Goal: Task Accomplishment & Management: Use online tool/utility

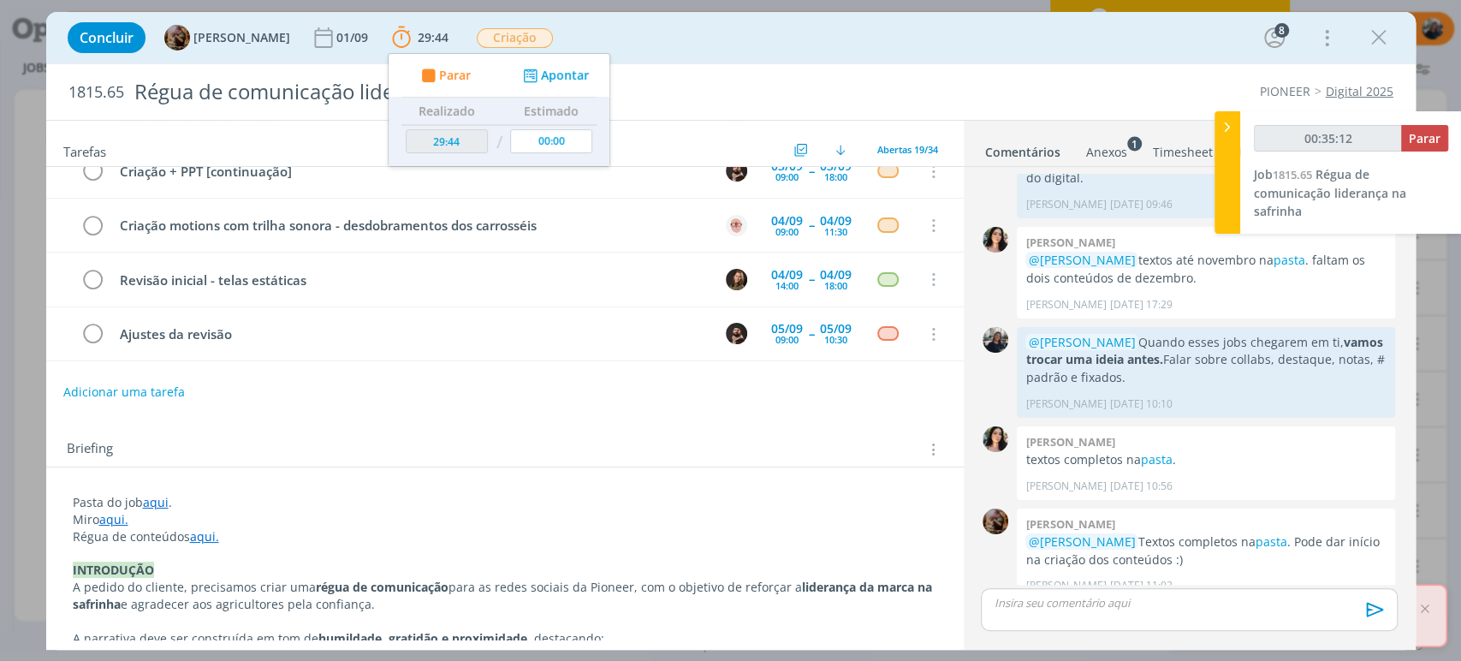
scroll to position [95, 0]
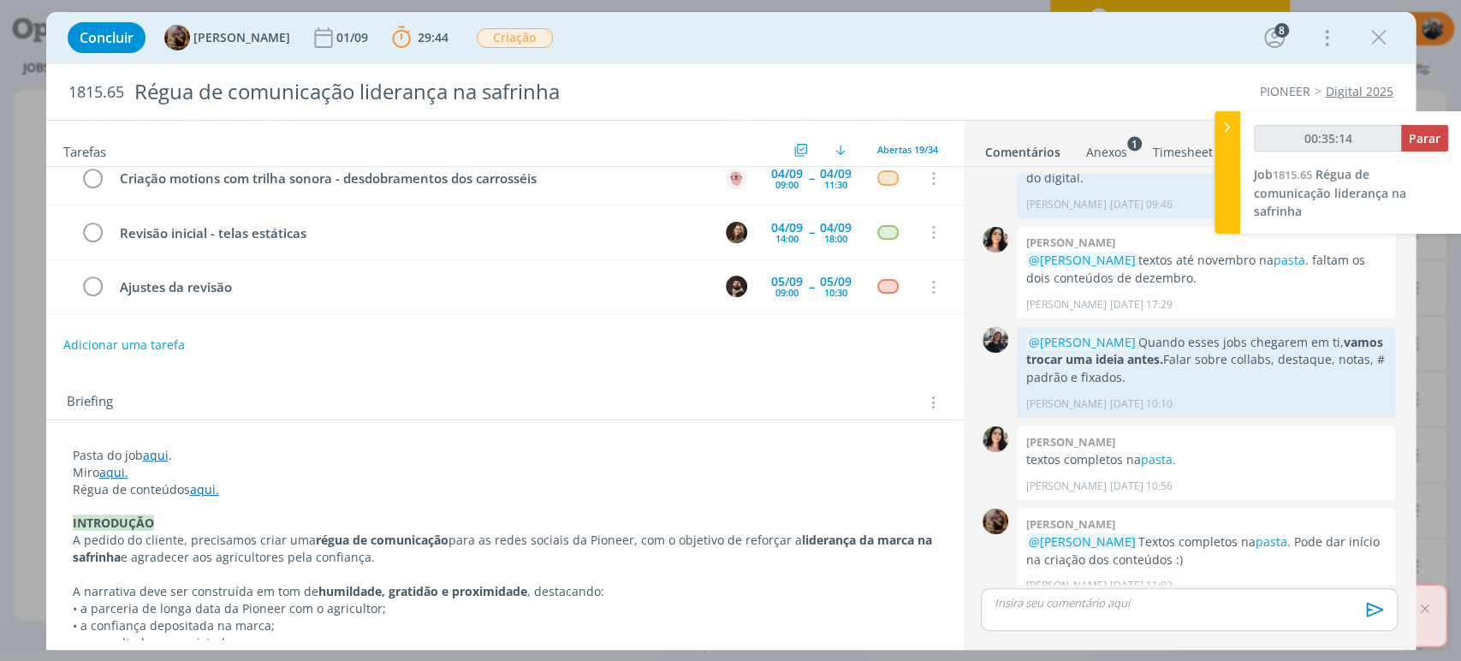
click at [158, 457] on link "aqui" at bounding box center [156, 455] width 26 height 16
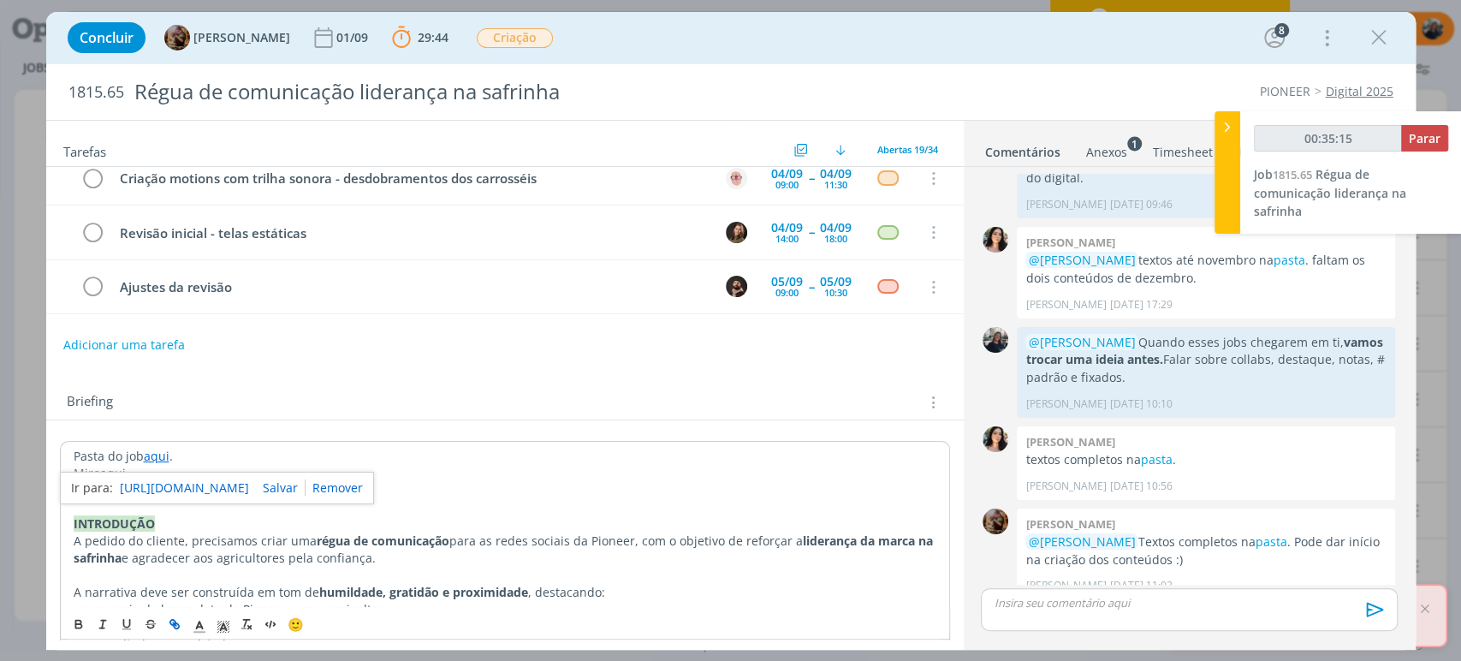
click at [205, 461] on p "Pasta do job aqui ." at bounding box center [505, 456] width 863 height 17
click at [117, 473] on link "aqui." at bounding box center [114, 473] width 29 height 16
click at [147, 503] on link "[URL][DOMAIN_NAME]" at bounding box center [184, 506] width 129 height 22
click at [1419, 135] on span "Parar" at bounding box center [1425, 138] width 32 height 16
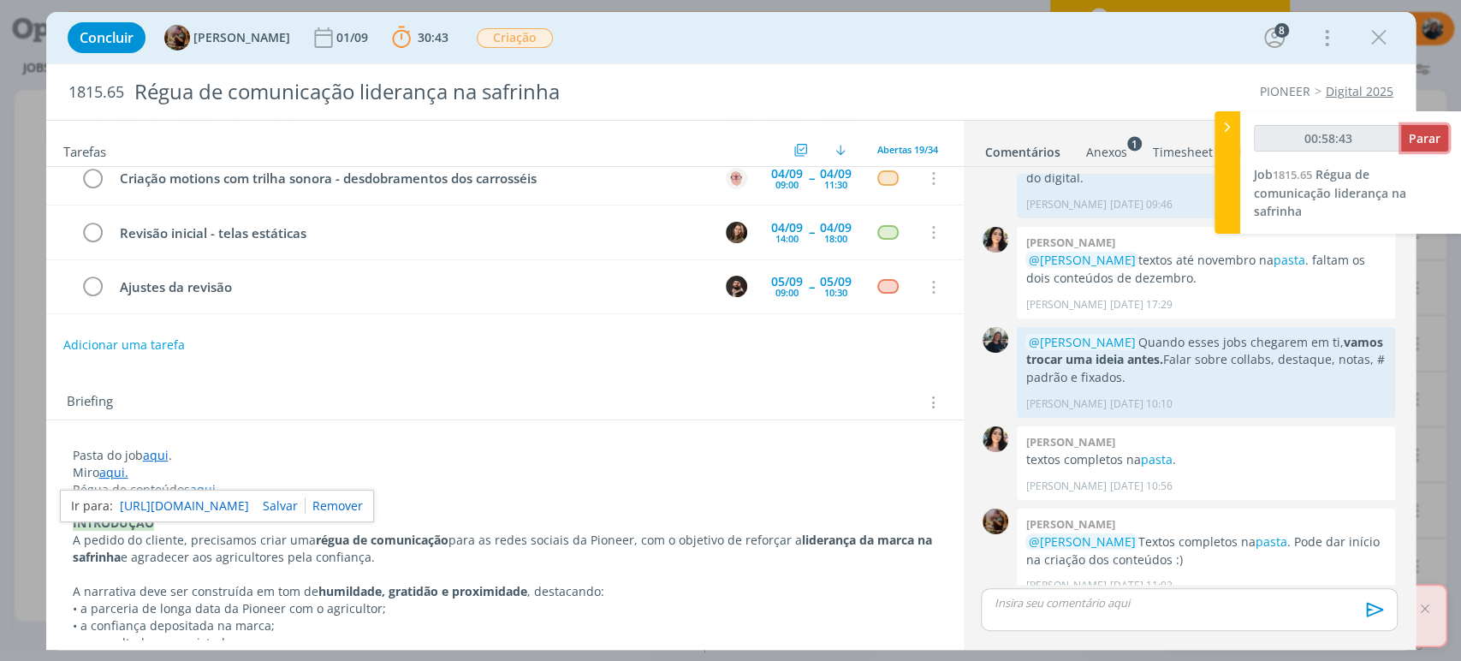
click at [1421, 134] on span "Parar" at bounding box center [1425, 138] width 32 height 16
type input "00:59:00"
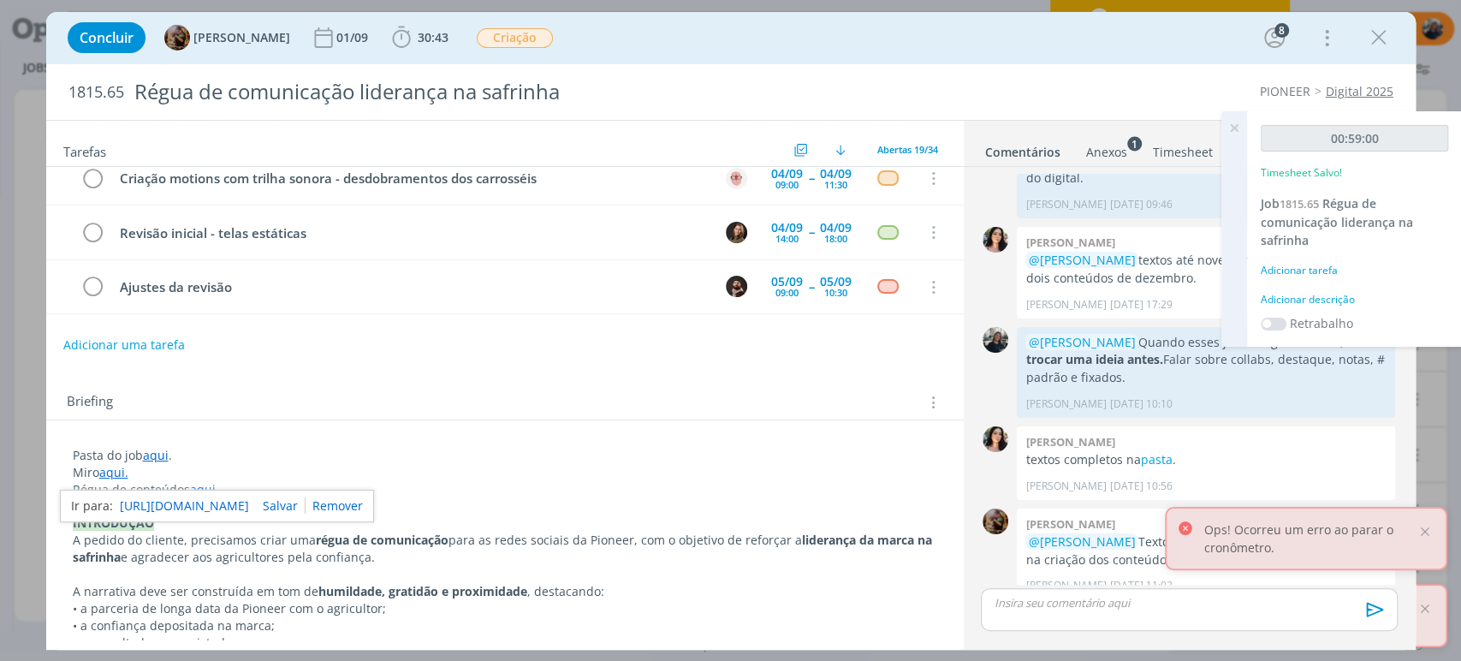
click at [1288, 293] on div "Adicionar descrição" at bounding box center [1354, 299] width 187 height 15
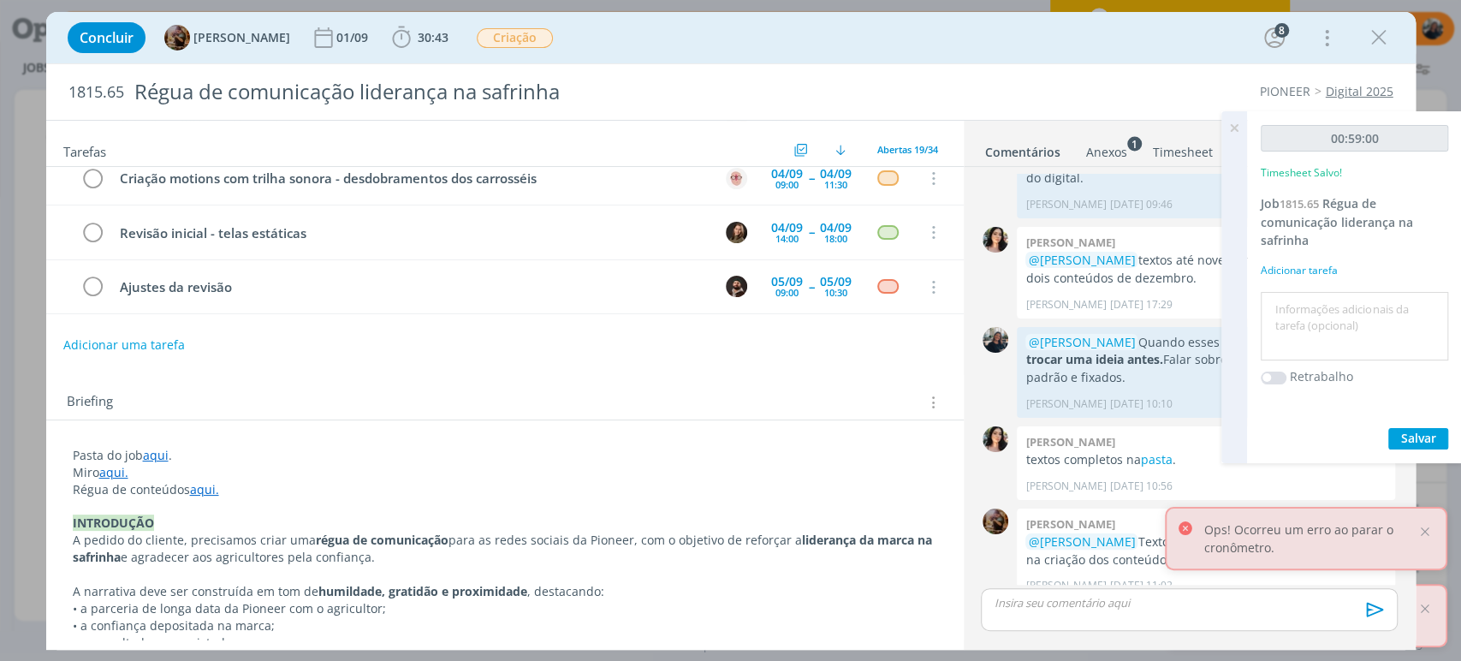
click at [1299, 321] on textarea at bounding box center [1354, 326] width 179 height 61
type textarea "pesquisa de regiões safrinha"
drag, startPoint x: 1431, startPoint y: 430, endPoint x: 1357, endPoint y: 456, distance: 79.1
click at [1431, 430] on span "Salvar" at bounding box center [1418, 438] width 35 height 16
click at [1229, 126] on icon at bounding box center [1234, 127] width 31 height 33
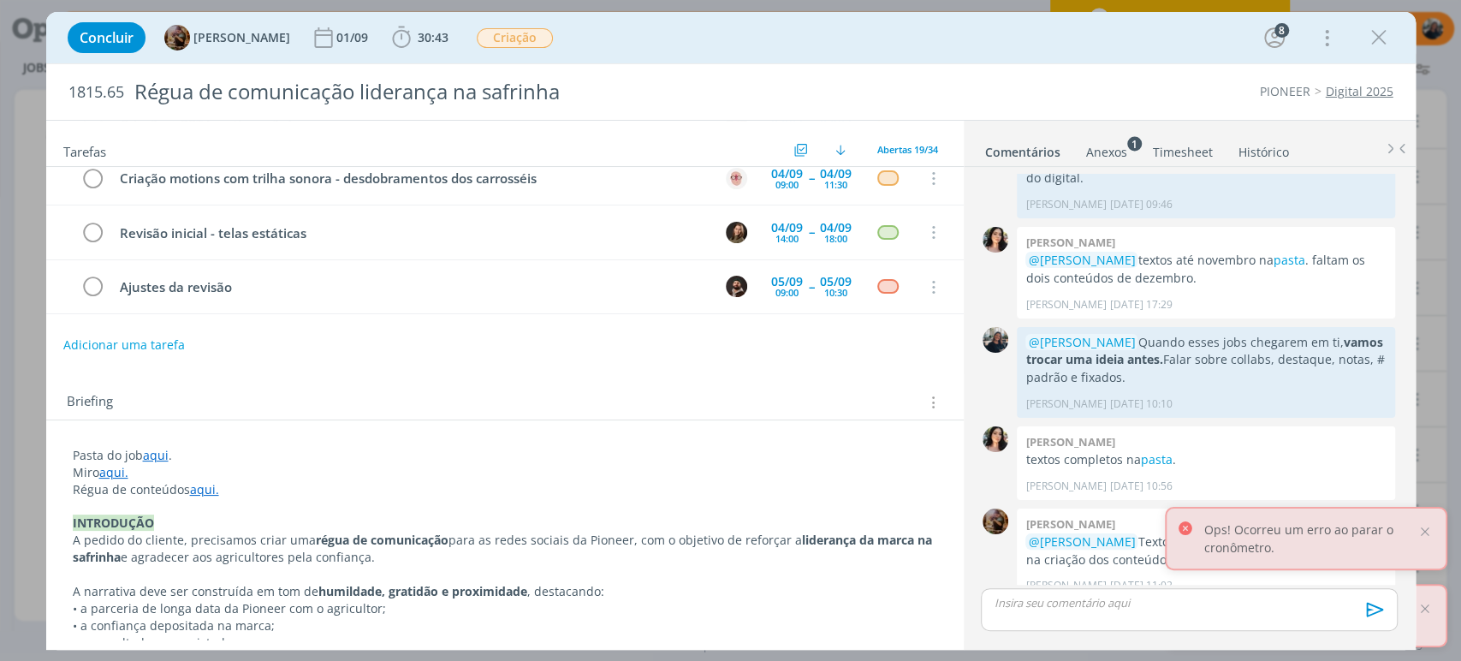
click at [1038, 609] on p "dialog" at bounding box center [1189, 602] width 389 height 15
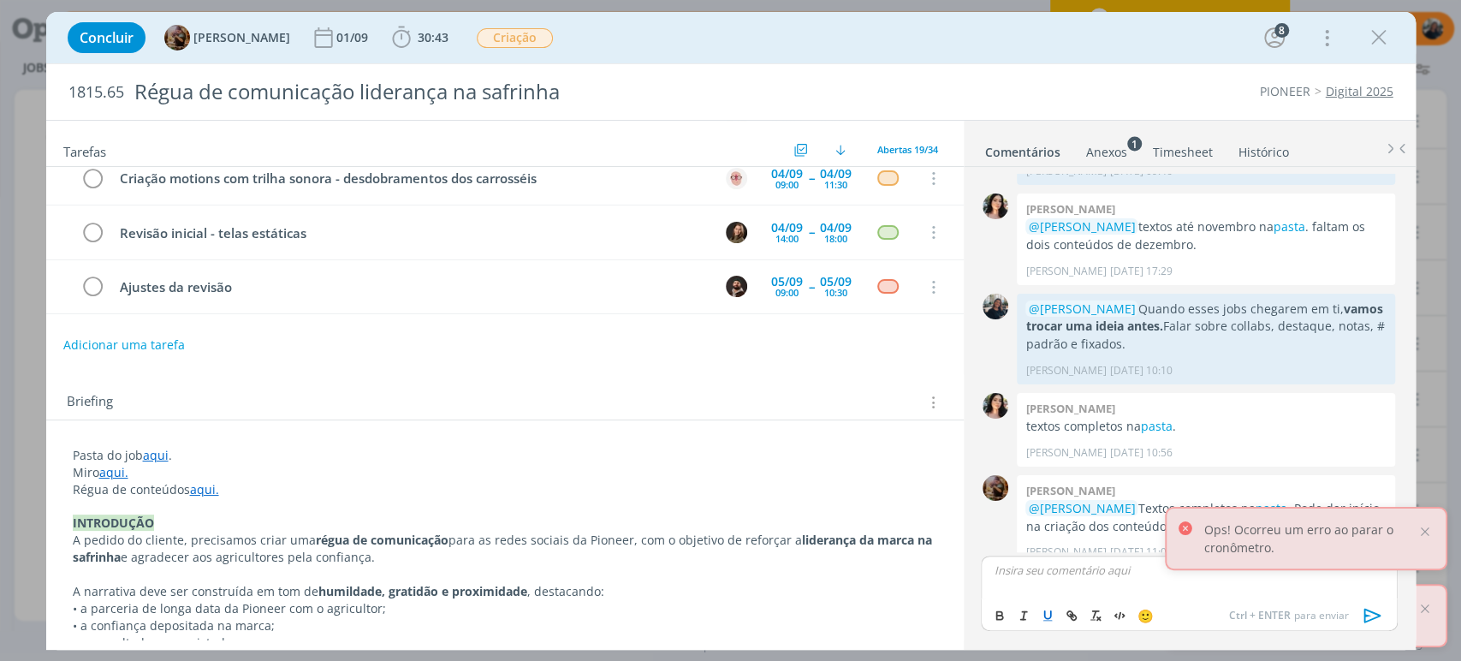
scroll to position [243, 0]
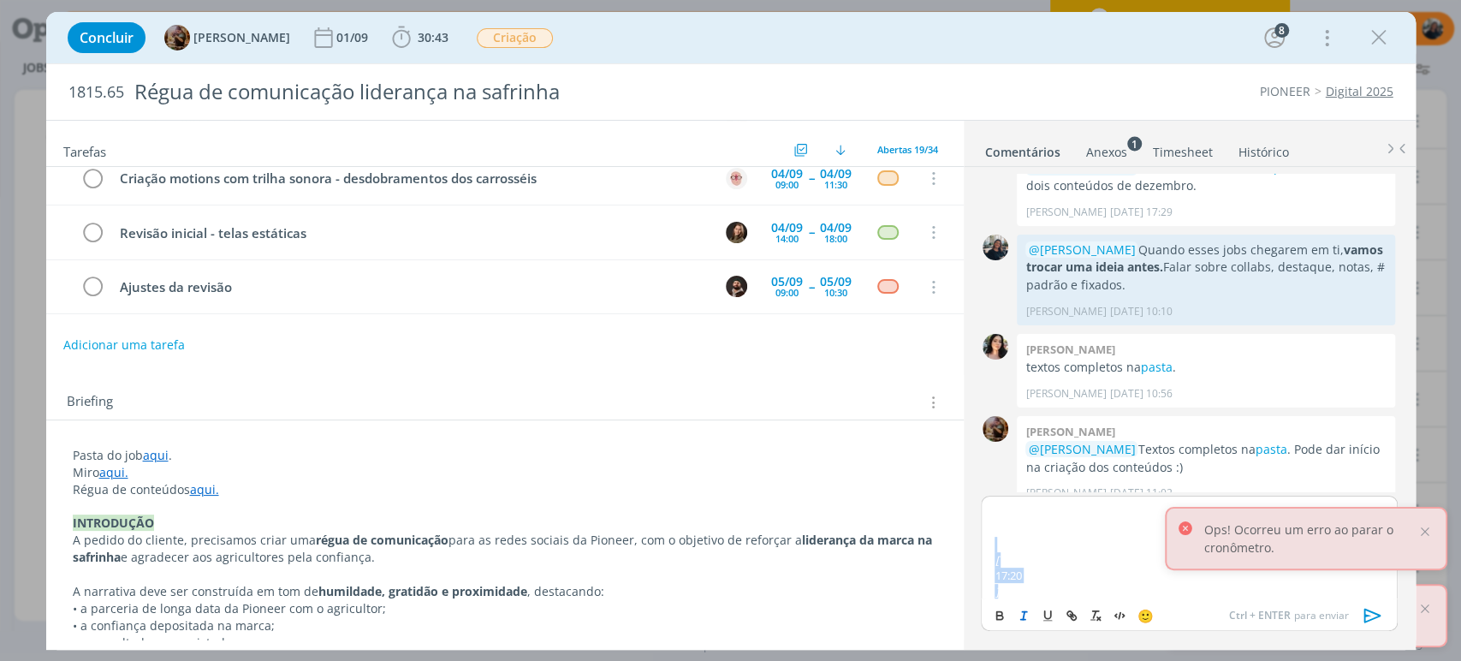
drag, startPoint x: 1026, startPoint y: 577, endPoint x: 974, endPoint y: 522, distance: 75.1
click at [974, 522] on div "REGIÕES MILHO SAFRINHA P33007PWU BR163 | Parecis | [GEOGRAPHIC_DATA] | Sul do M…" at bounding box center [1189, 571] width 430 height 151
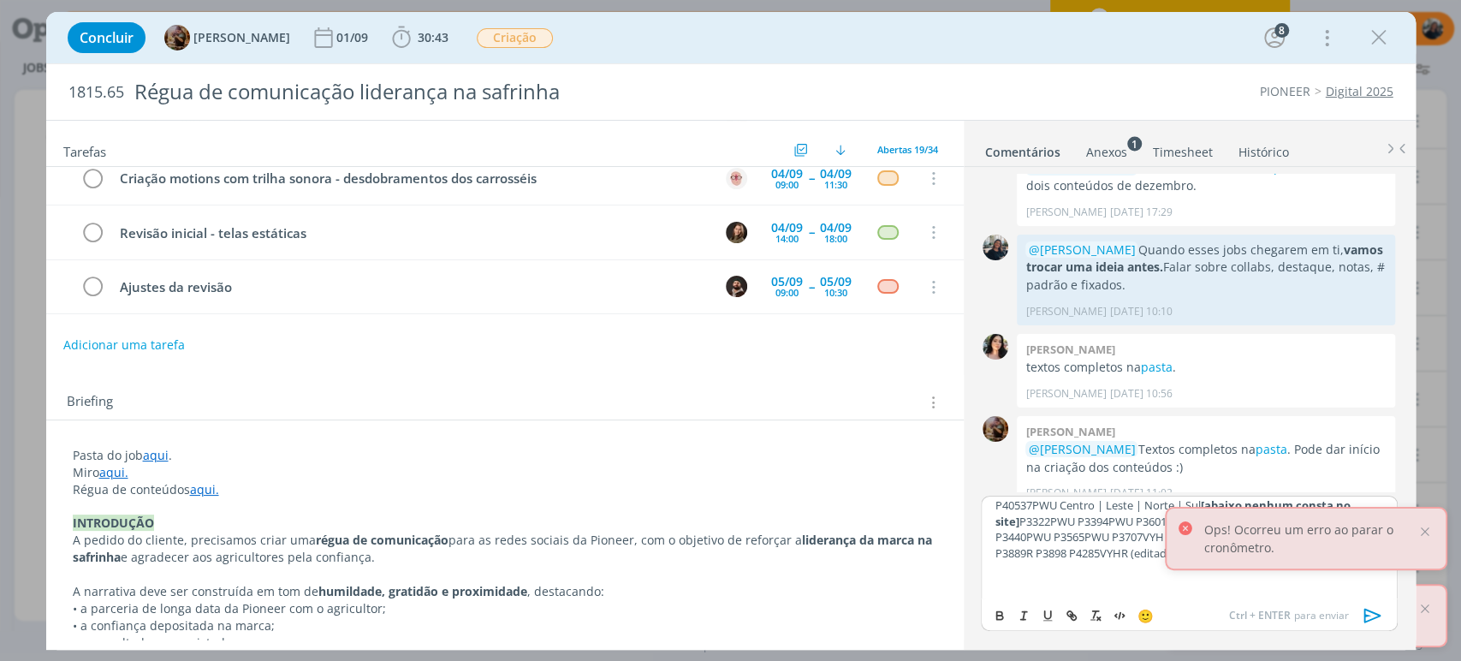
scroll to position [36, 0]
drag, startPoint x: 1432, startPoint y: 527, endPoint x: 1417, endPoint y: 538, distance: 19.0
click at [1432, 530] on div "Ops! Ocorreu um erro ao parar o cronômetro." at bounding box center [1306, 538] width 283 height 63
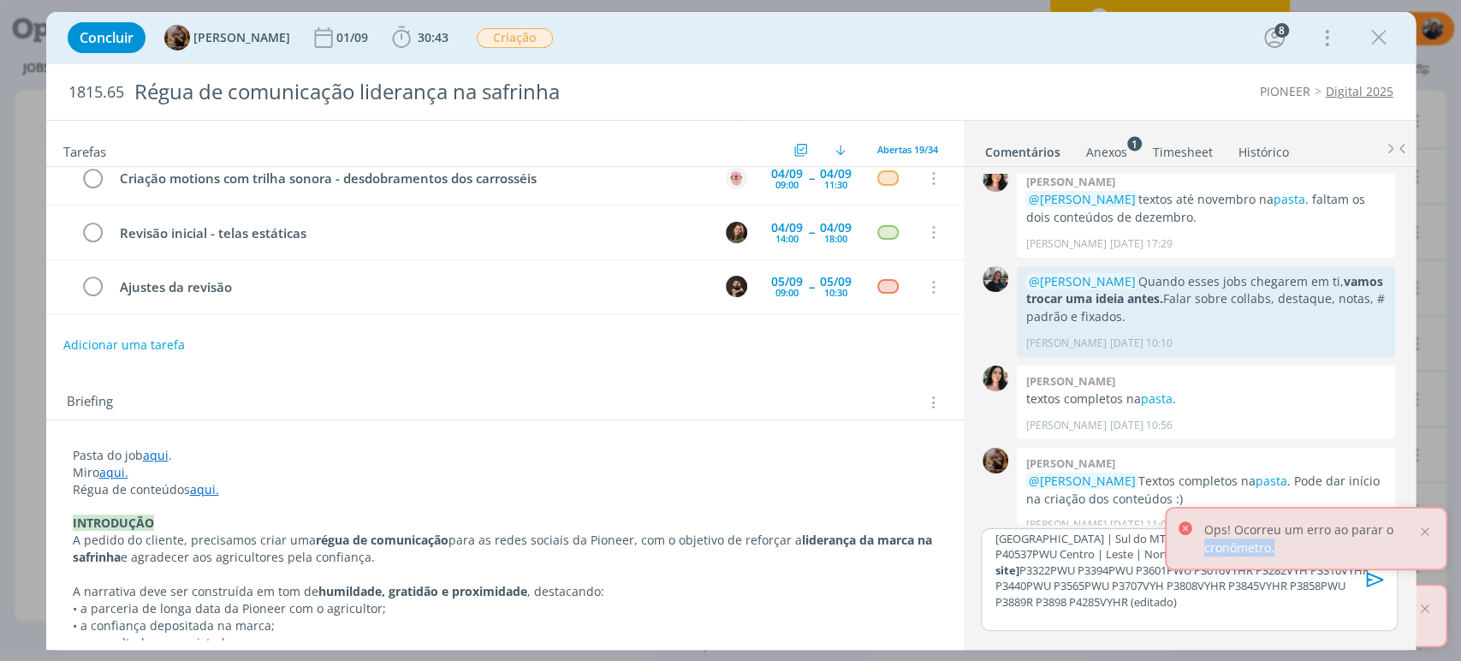
scroll to position [37, 0]
click at [1422, 531] on div at bounding box center [1425, 531] width 15 height 15
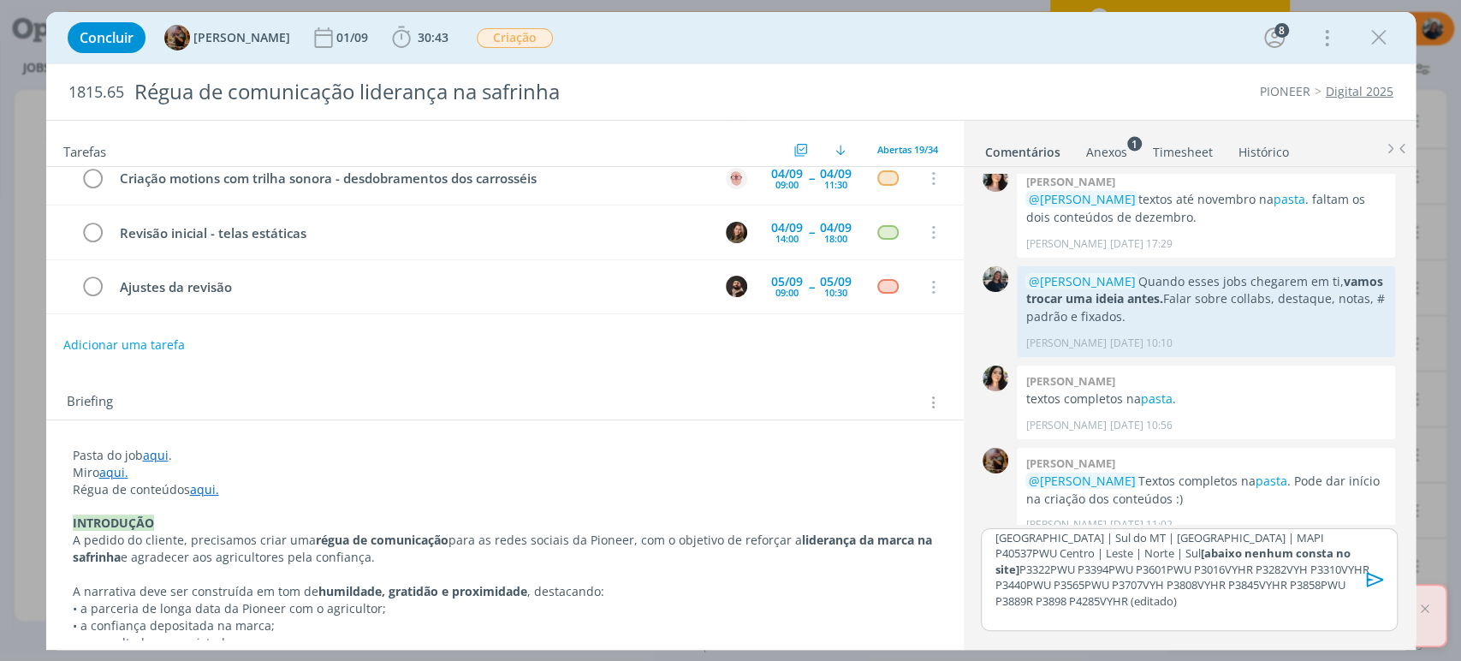
click at [1129, 550] on p "REGIÕES MILHO SAFRINHA P33007PWU BR163 | Parecis | [GEOGRAPHIC_DATA] | Sul do M…" at bounding box center [1189, 561] width 389 height 95
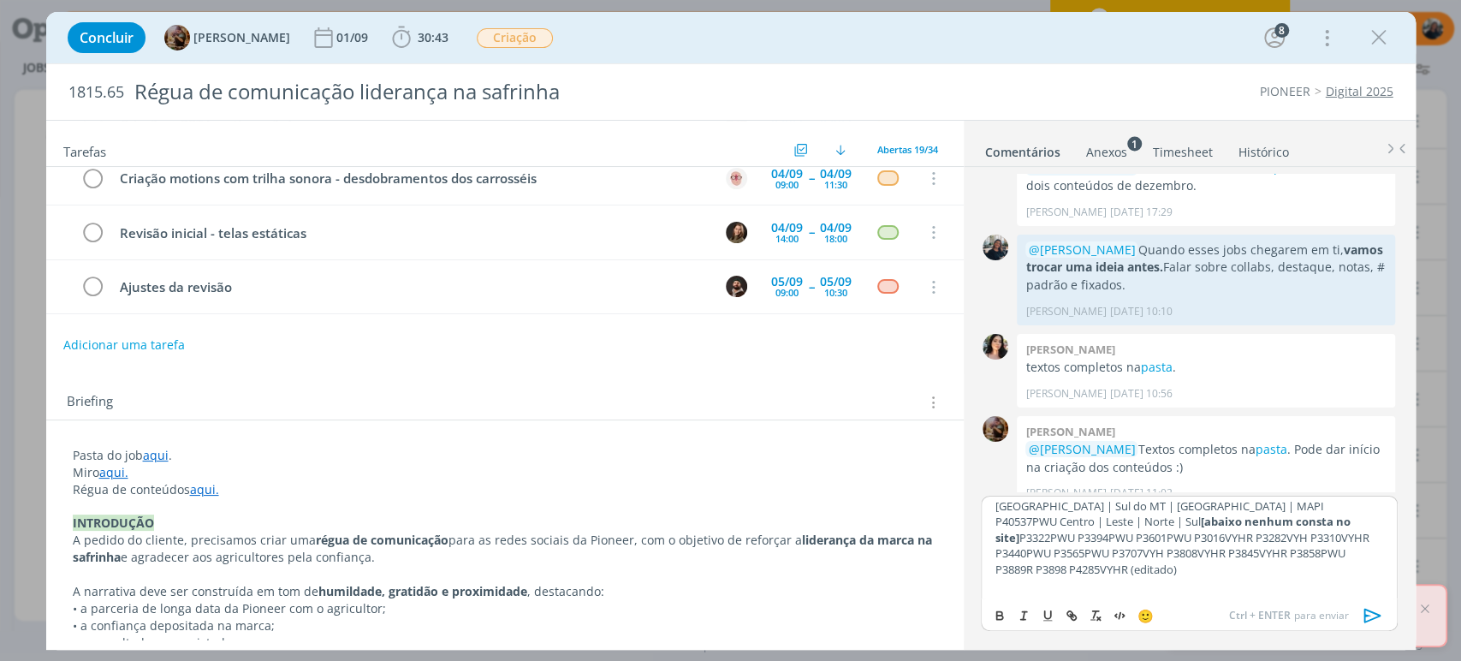
scroll to position [52, 0]
click at [1055, 520] on p "P3322PWU P3394PWU P3601PWU P3016VYHR P3282VYH P3310VYHR P3440PWU P3565PWU P3707…" at bounding box center [1189, 537] width 389 height 47
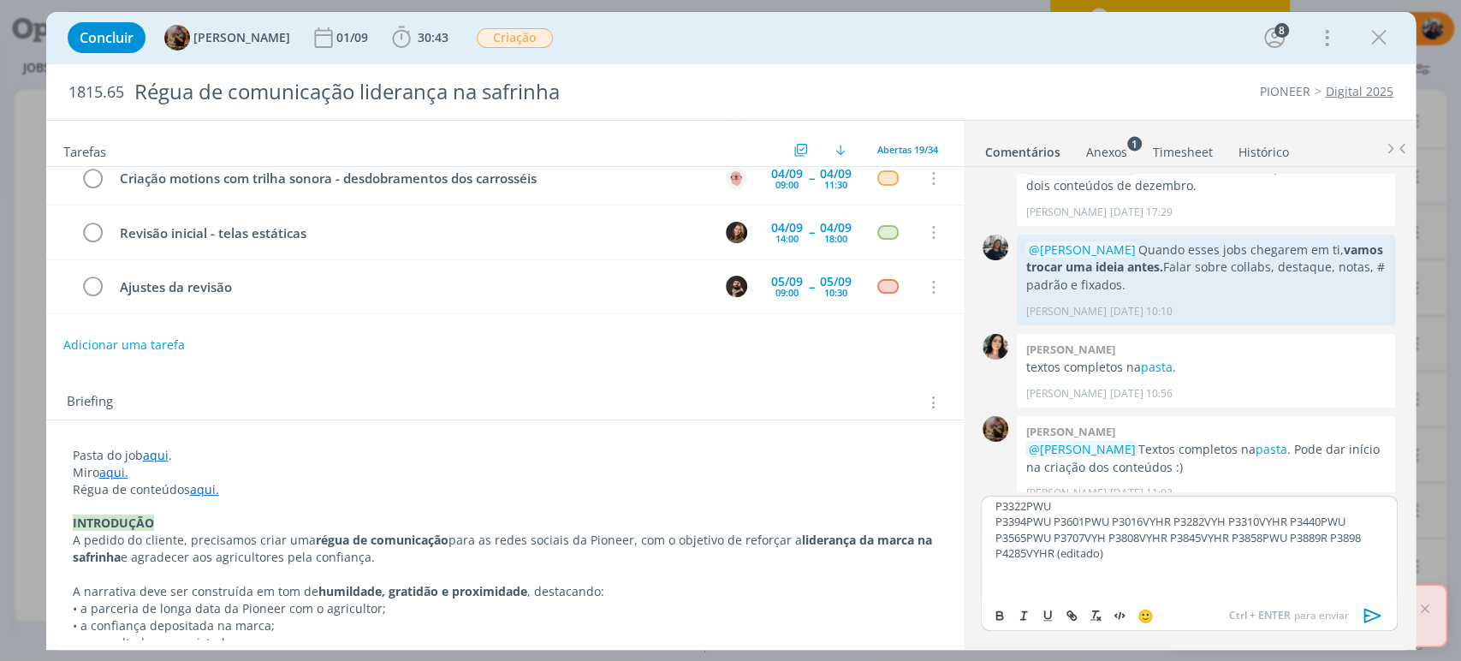
click at [1054, 516] on p "P3394PWU P3601PWU P3016VYHR P3282VYH P3310VYHR P3440PWU P3565PWU P3707VYH P3808…" at bounding box center [1189, 537] width 389 height 47
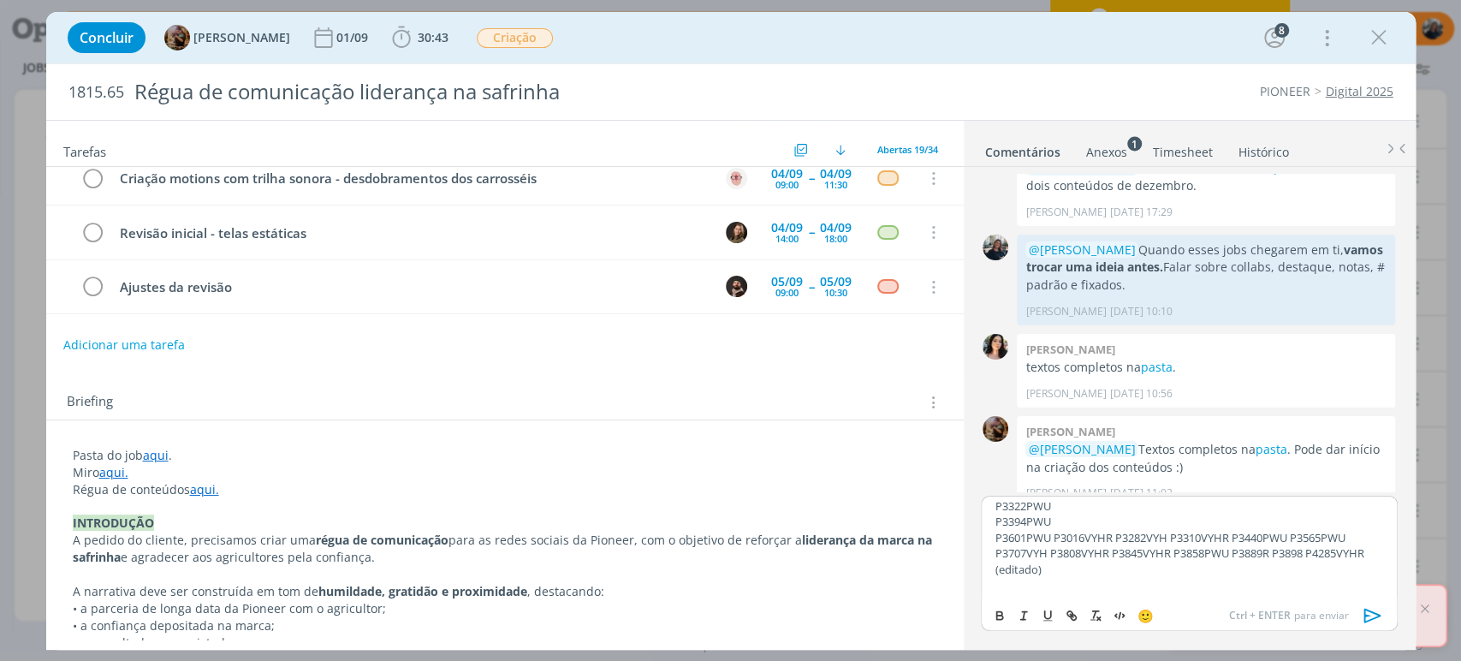
click at [1058, 535] on p "P3601PWU P3016VYHR P3282VYH P3310VYHR P3440PWU P3565PWU P3707VYH P3808VYHR P384…" at bounding box center [1189, 553] width 389 height 47
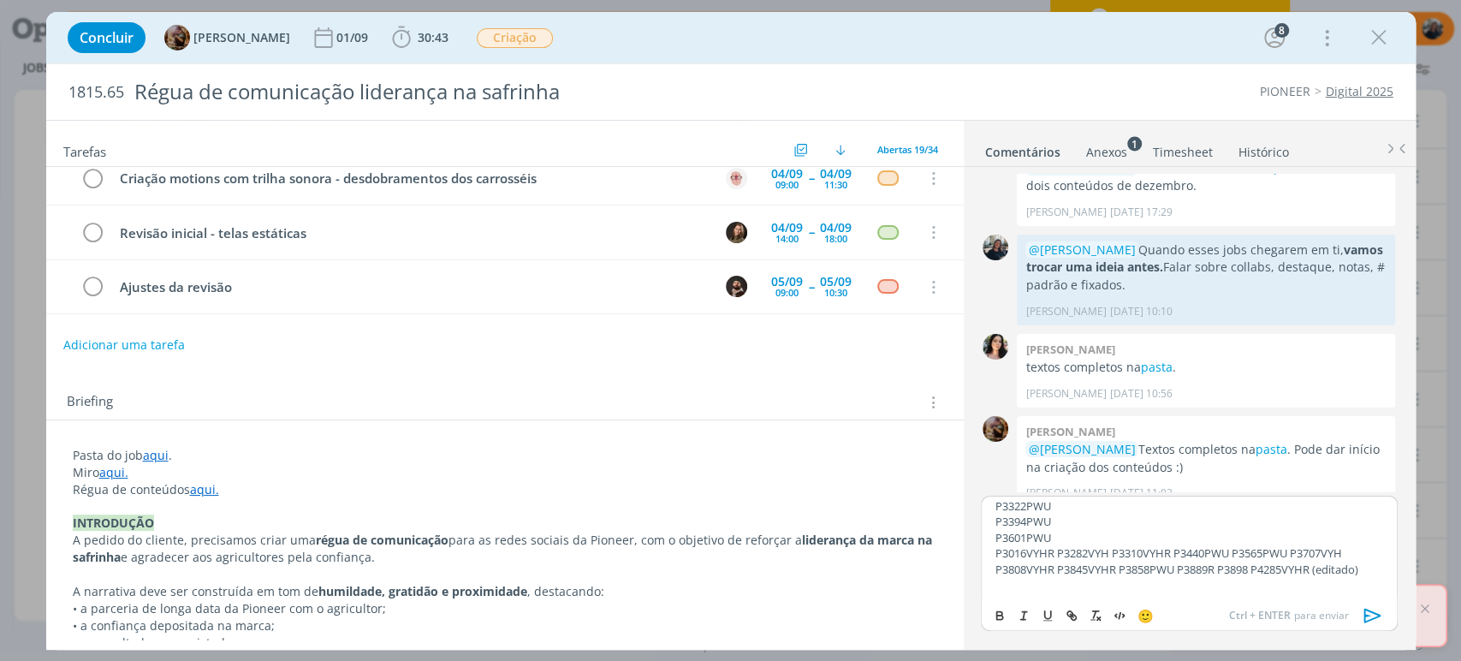
click at [1056, 554] on p "P3016VYHR P3282VYH P3310VYHR P3440PWU P3565PWU P3707VYH P3808VYHR P3845VYHR P38…" at bounding box center [1189, 561] width 389 height 32
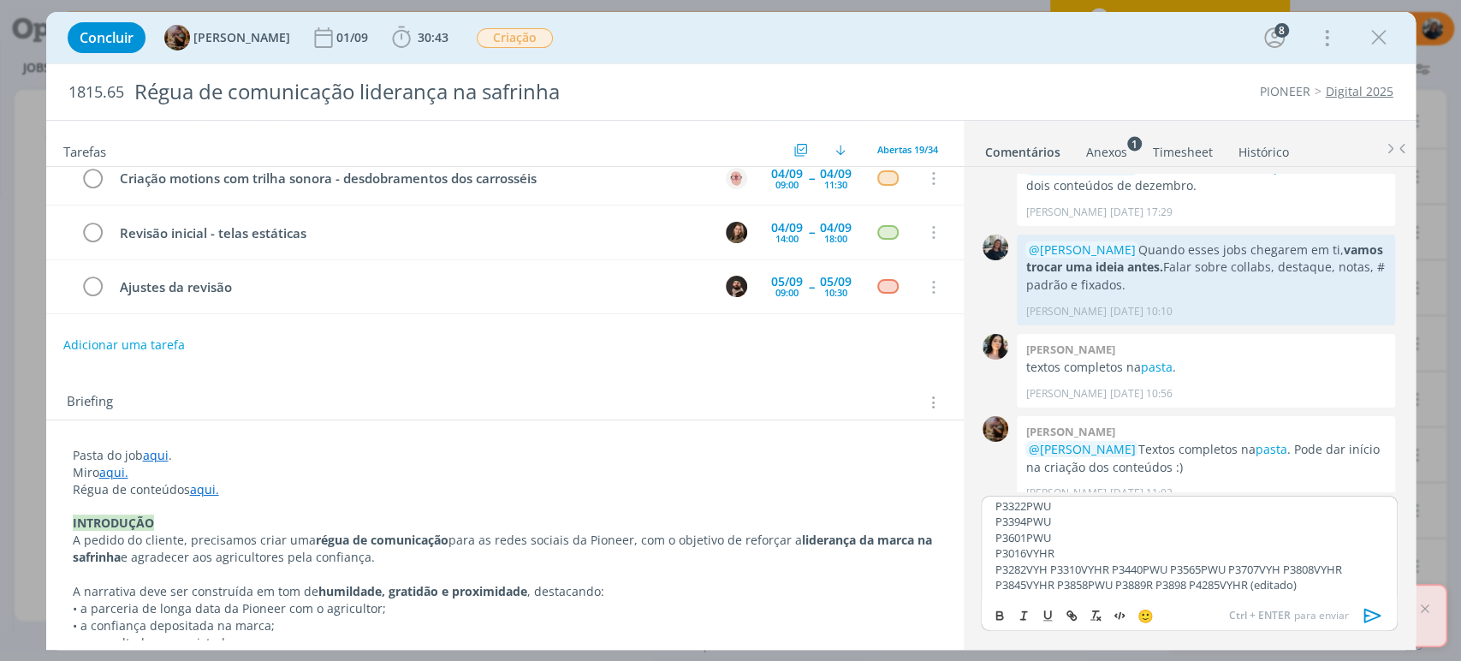
click at [1053, 562] on p "P3282VYH P3310VYHR P3440PWU P3565PWU P3707VYH P3808VYHR P3845VYHR P3858PWU P388…" at bounding box center [1189, 578] width 389 height 32
click at [1058, 589] on p "P3310VYHR P3440PWU P3565PWU P3707VYH P3808VYHR P3845VYHR P3858PWU P3889R P3898 …" at bounding box center [1189, 593] width 389 height 32
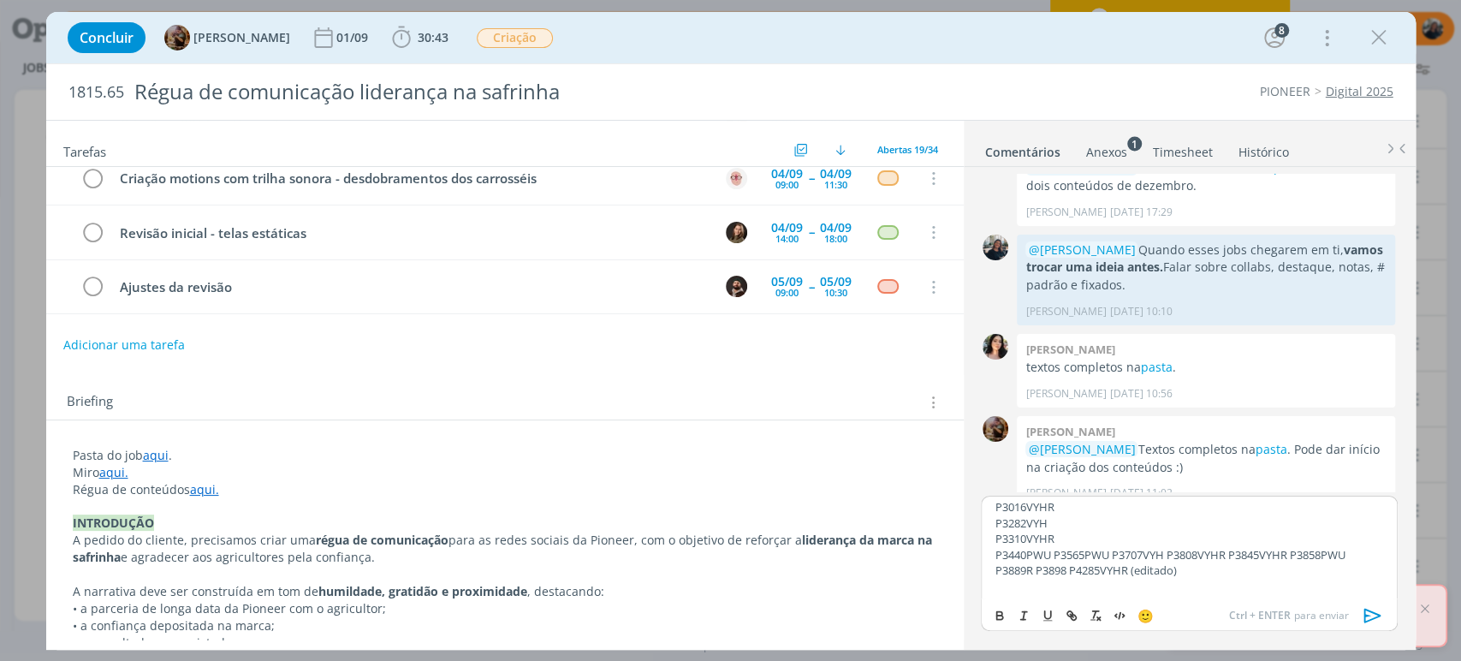
scroll to position [130, 0]
click at [1059, 532] on p "P3440PWU P3565PWU P3707VYH P3808VYHR P3845VYHR P3858PWU P3889R P3898 P4285VYHR …" at bounding box center [1189, 547] width 389 height 32
click at [1056, 556] on p "P3565PWU P3707VYH P3808VYHR P3845VYHR P3858PWU P3889R P3898 P4285VYHR (editado)" at bounding box center [1189, 562] width 389 height 32
click at [1054, 567] on p "P3707VYH P3808VYHR P3845VYHR P3858PWU P3889R P3898 P4285VYHR (editado)" at bounding box center [1189, 578] width 389 height 32
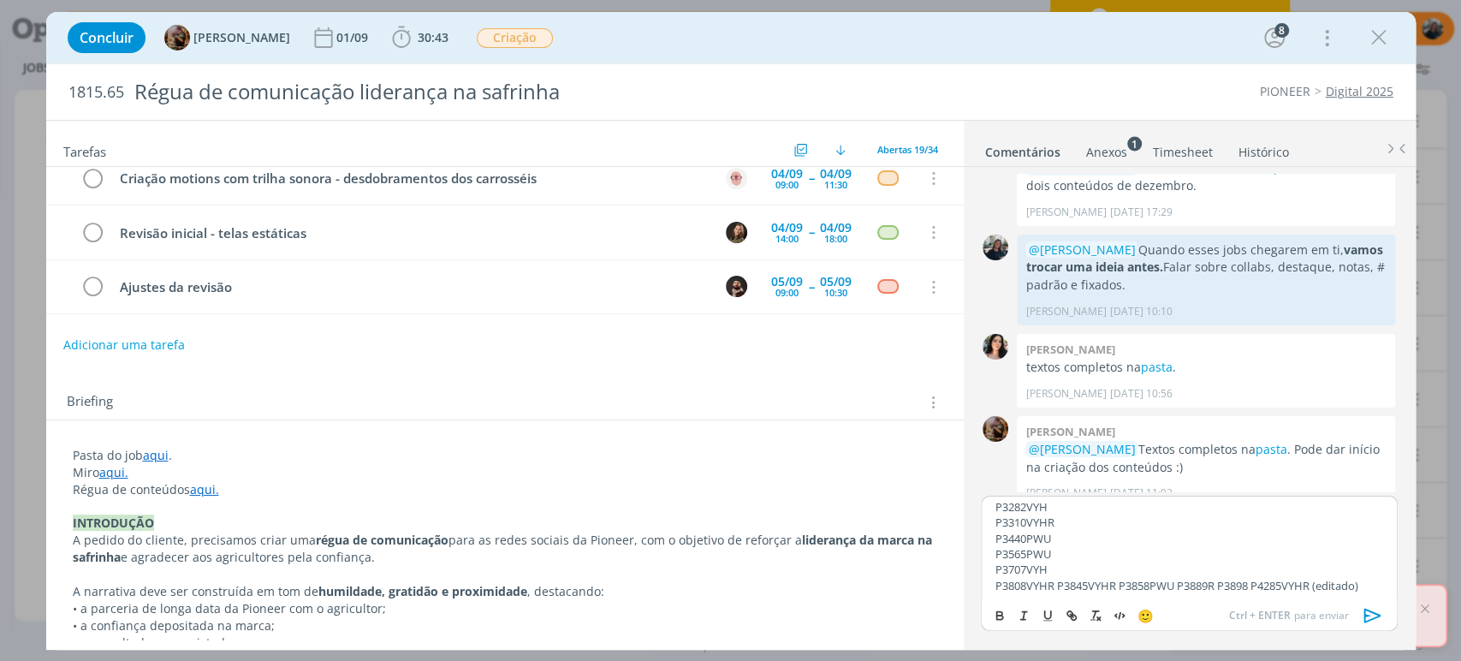
click at [1062, 584] on p "P3808VYHR P3845VYHR P3858PWU P3889R P3898 P4285VYHR (editado)" at bounding box center [1189, 585] width 389 height 15
click at [1058, 584] on p "P3845VYHR P3858PWU P3889R P3898 P4285VYHR (editado)" at bounding box center [1189, 590] width 389 height 15
click at [1059, 581] on p "P3845VYHR P3858PWU P3889R P3898 P4285VYHR (editado)" at bounding box center [1189, 582] width 389 height 15
click at [1059, 584] on p "P3845VYHR P3858PWU P3889R P3898 P4285VYHR (editado)" at bounding box center [1189, 582] width 389 height 15
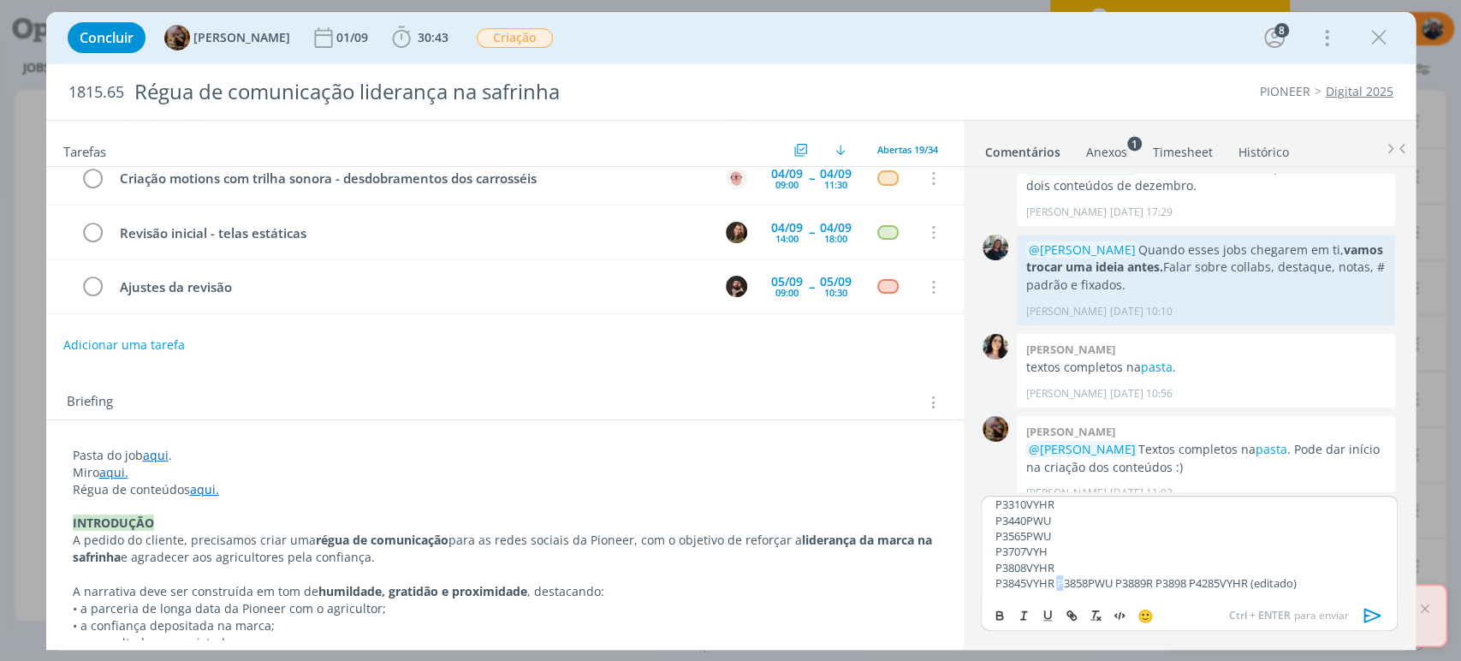
click at [1059, 584] on p "P3845VYHR P3858PWU P3889R P3898 P4285VYHR (editado)" at bounding box center [1189, 582] width 389 height 15
click at [1054, 587] on p "P3858PWU P3889R P3898 P4285VYHR (editado)" at bounding box center [1189, 591] width 389 height 15
click at [1032, 588] on p "P3889R P3898 P4285VYHR (editado)" at bounding box center [1189, 591] width 389 height 15
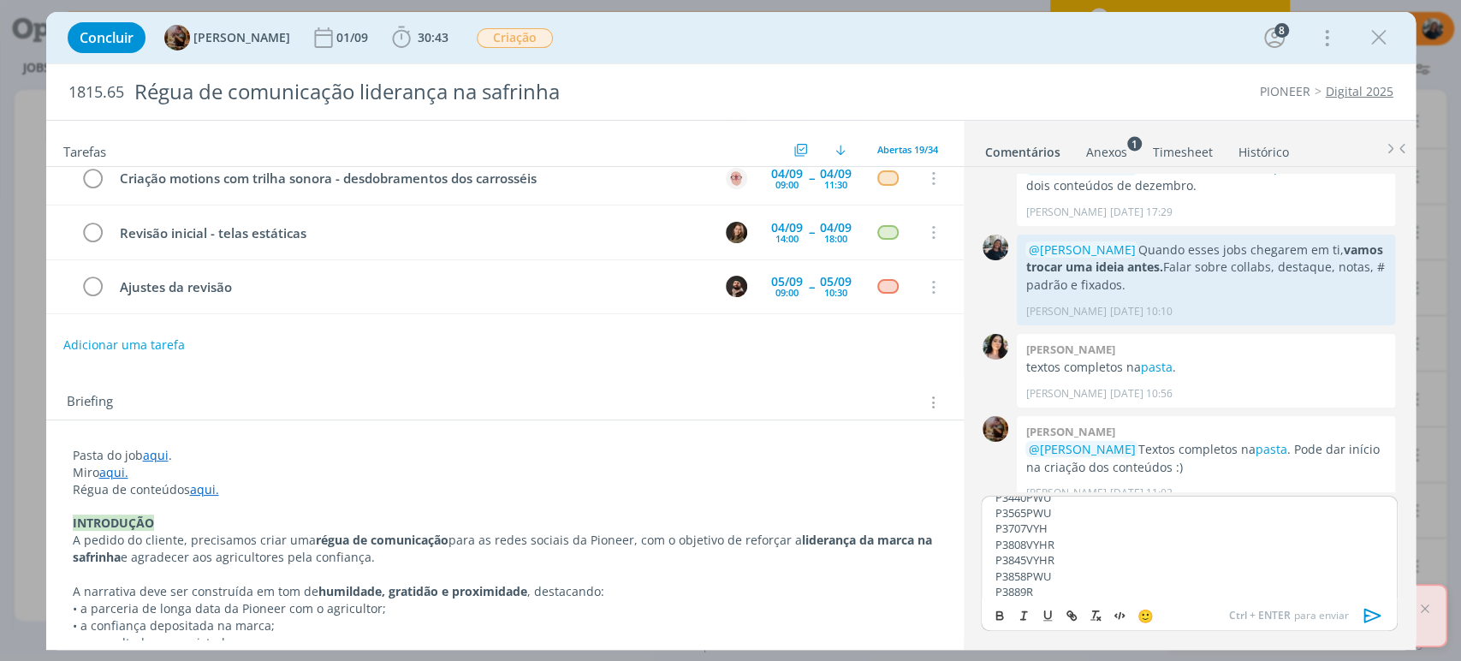
scroll to position [187, 0]
click at [1032, 587] on p "P3898 P4285VYHR (editado)" at bounding box center [1189, 591] width 389 height 15
click at [1130, 583] on div "REGIÕES MILHO SAFRINHA P33007PWU BR163 | Parecis | [GEOGRAPHIC_DATA] | Sul do M…" at bounding box center [1189, 547] width 416 height 103
click at [1132, 583] on p "P4285VYHR (editado)" at bounding box center [1189, 590] width 389 height 15
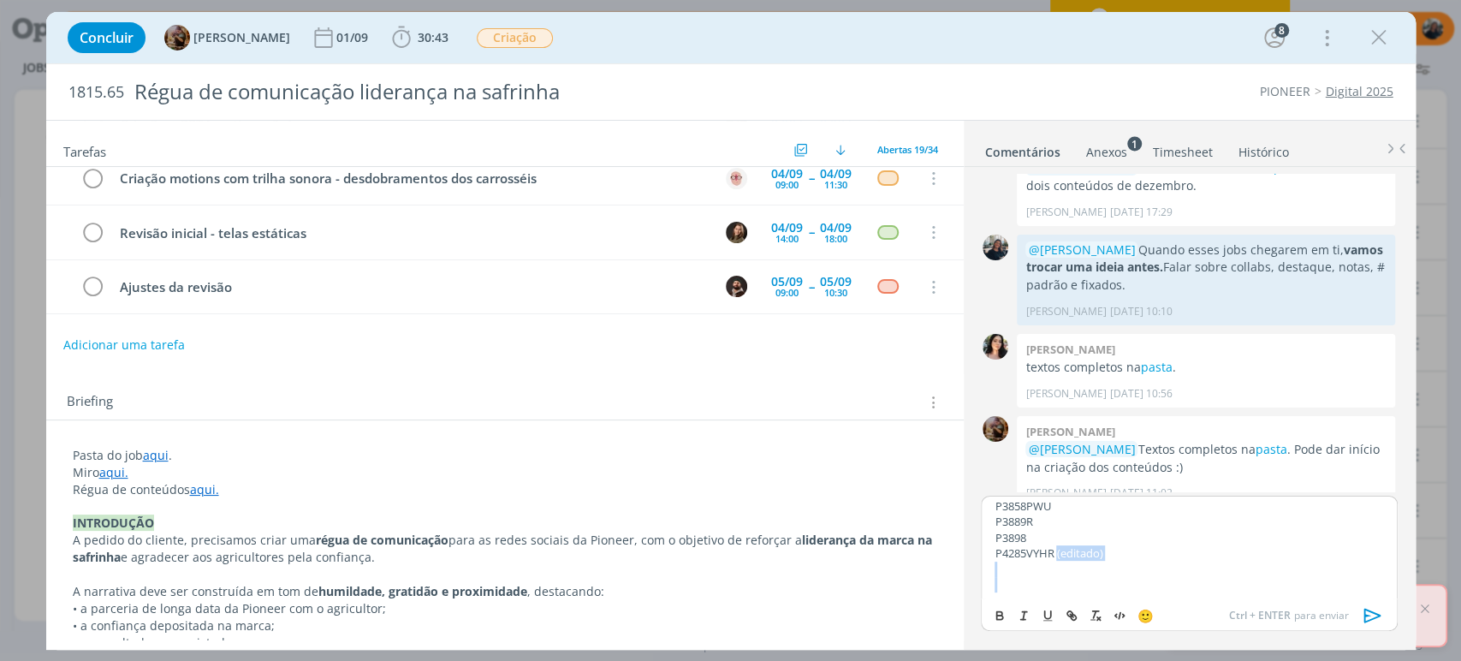
drag, startPoint x: 1056, startPoint y: 586, endPoint x: 1121, endPoint y: 584, distance: 64.3
click at [1121, 584] on div "REGIÕES MILHO SAFRINHA P33007PWU BR163 | Parecis | [GEOGRAPHIC_DATA] | Sul do M…" at bounding box center [1189, 547] width 416 height 103
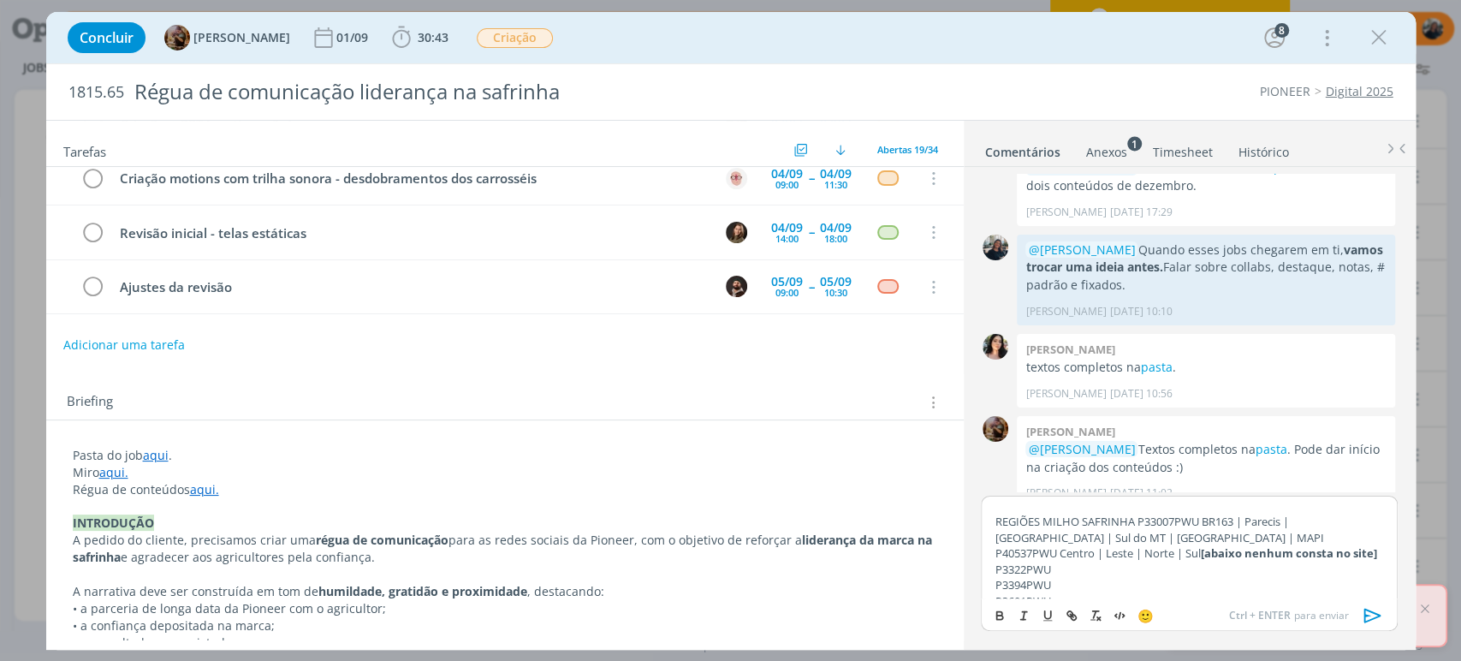
scroll to position [0, 0]
drag, startPoint x: 1323, startPoint y: 538, endPoint x: 1339, endPoint y: 528, distance: 18.8
click at [1323, 550] on strong "[abaixo nenhum consta no site]" at bounding box center [1288, 557] width 176 height 15
drag, startPoint x: 1082, startPoint y: 518, endPoint x: 1153, endPoint y: 526, distance: 71.5
click at [1083, 519] on p "REGIÕES MILHO SAFRINHA P33007PWU BR163 | Parecis | [GEOGRAPHIC_DATA] | Sul do M…" at bounding box center [1189, 541] width 389 height 47
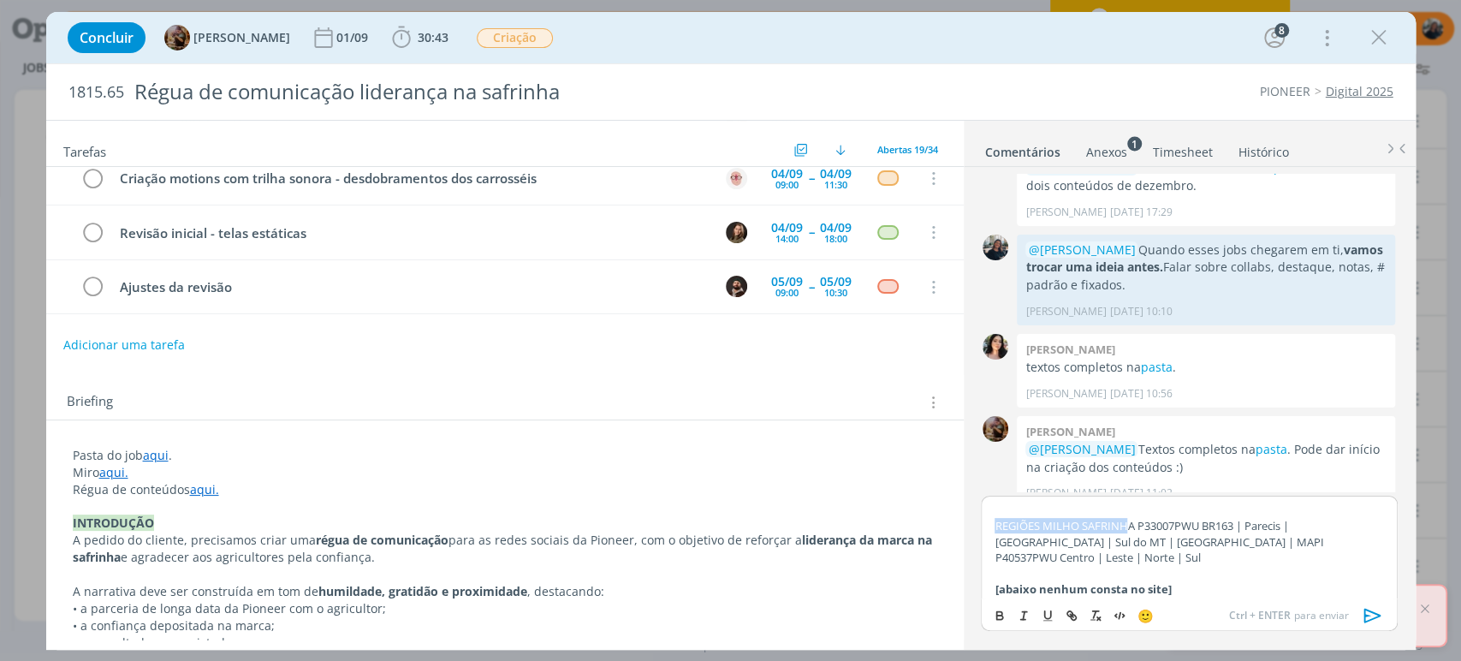
drag, startPoint x: 1127, startPoint y: 519, endPoint x: 955, endPoint y: 523, distance: 172.1
click at [955, 523] on div "Tarefas Usar Job de template Ordenar por: Prazo crescente Prazo decrescente Ord…" at bounding box center [731, 385] width 1370 height 530
drag, startPoint x: 1137, startPoint y: 519, endPoint x: 992, endPoint y: 524, distance: 144.8
click at [996, 516] on div "REGIÕES MILHO SAFRINHA P33007PWU BR163 | Parecis | [GEOGRAPHIC_DATA] | Sul do M…" at bounding box center [1189, 547] width 416 height 103
click at [1004, 609] on icon "dialog" at bounding box center [1000, 616] width 14 height 14
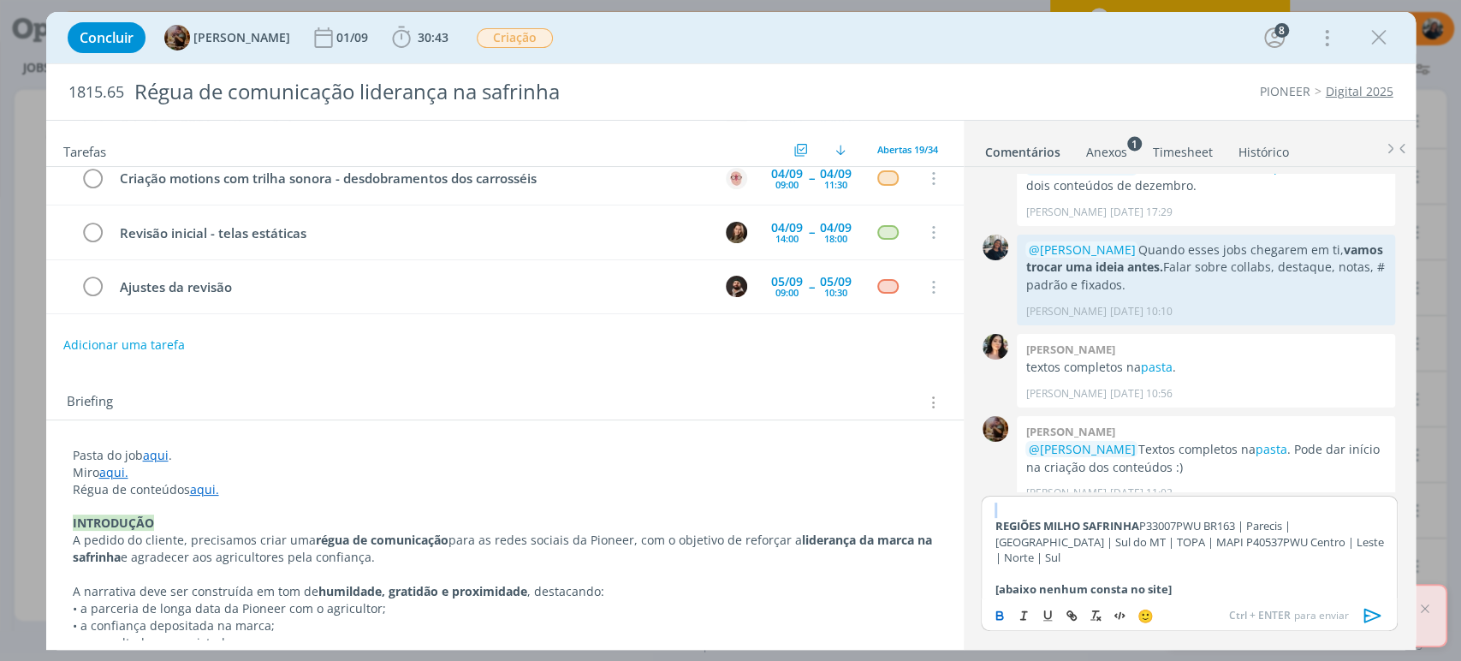
click at [1041, 505] on p "dialog" at bounding box center [1189, 510] width 389 height 15
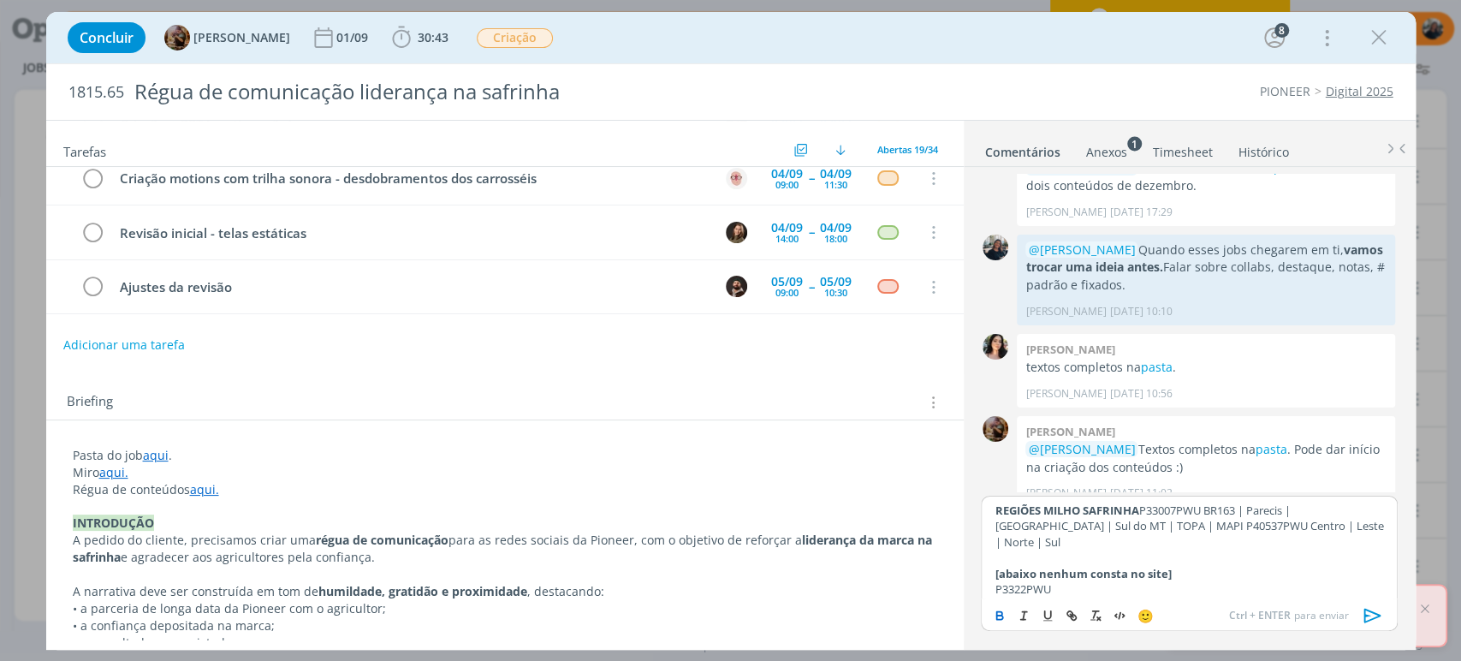
click at [1139, 503] on strong "REGIÕES MILHO SAFRINHA" at bounding box center [1067, 510] width 144 height 15
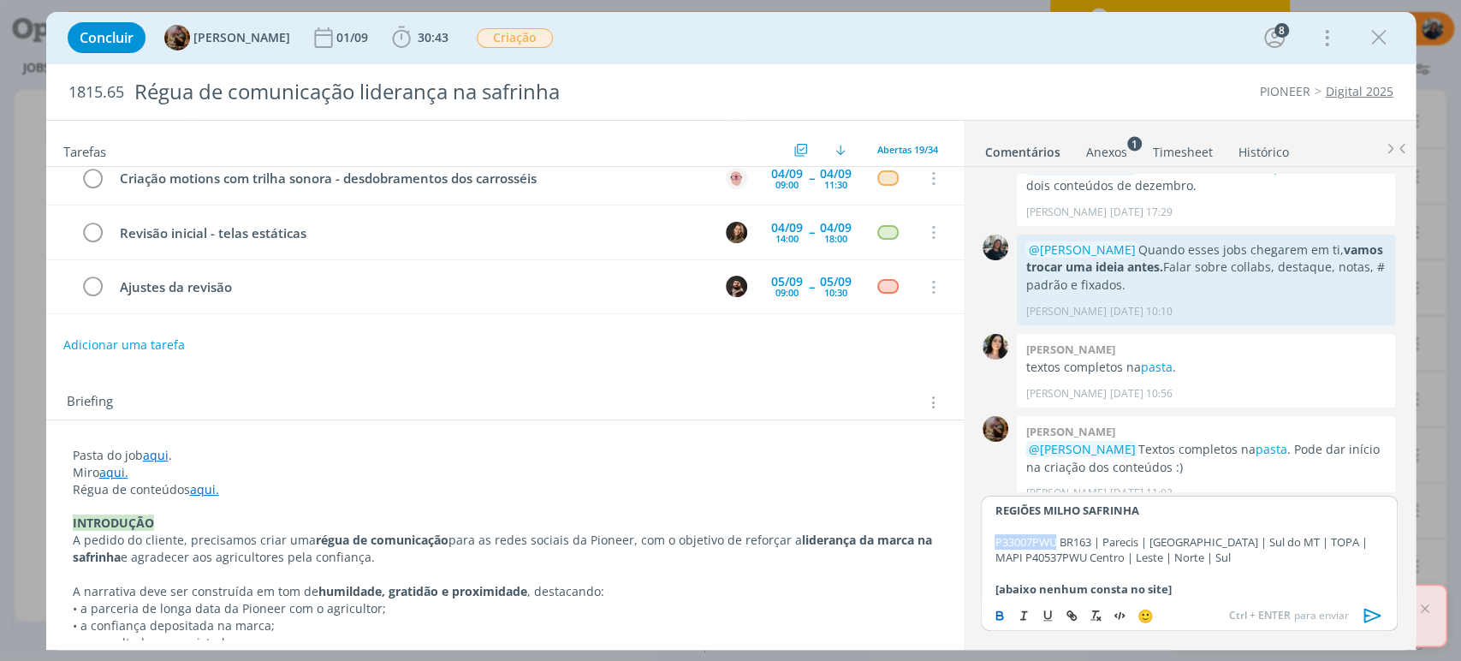
drag, startPoint x: 1056, startPoint y: 535, endPoint x: 993, endPoint y: 545, distance: 63.3
click at [993, 544] on div "REGIÕES MILHO SAFRINHA ﻿ P33007PWU BR163 | Parecis | [GEOGRAPHIC_DATA] | Sul do…" at bounding box center [1189, 547] width 416 height 103
click at [993, 553] on div "REGIÕES MILHO SAFRINHA ﻿ P33007PWU BR163 | Parecis | [GEOGRAPHIC_DATA] | Sul do…" at bounding box center [1189, 547] width 416 height 103
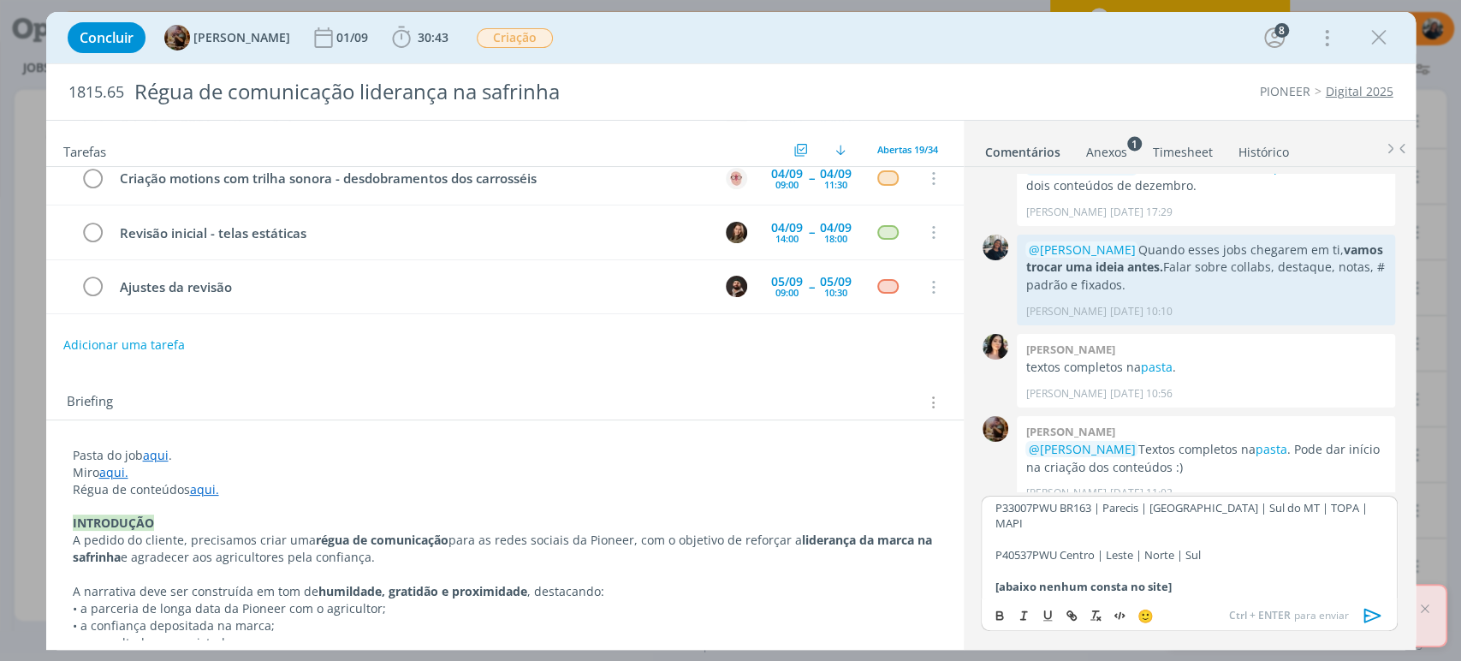
scroll to position [95, 0]
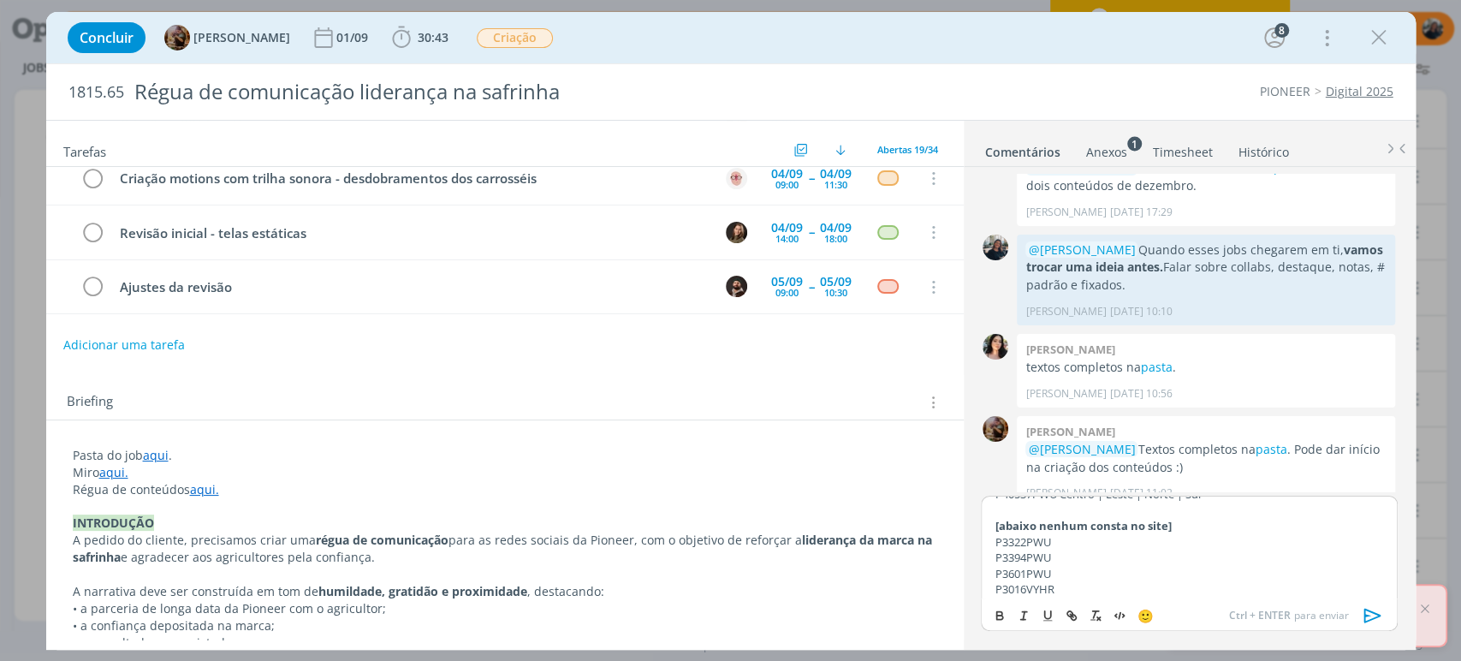
click at [1092, 503] on p "dialog" at bounding box center [1189, 510] width 389 height 15
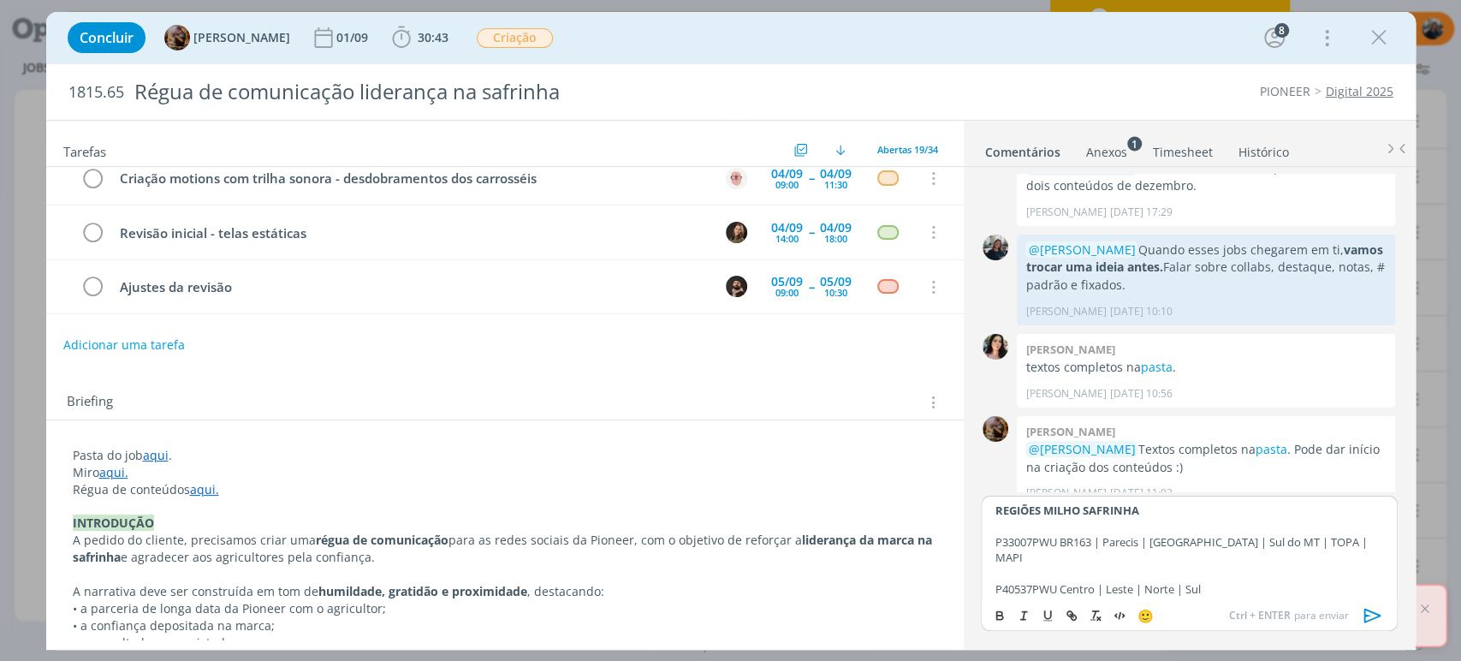
click at [1157, 512] on p "REGIÕES MILHO SAFRINHA" at bounding box center [1189, 510] width 389 height 15
click at [1170, 531] on body "Projetos Jobs Produção Mídia Notificações Central de Ajuda Área de Membros Impl…" at bounding box center [730, 330] width 1461 height 661
click at [1252, 514] on p "REGIÕES MILHO SAFRINHA @todo" at bounding box center [1189, 510] width 389 height 15
drag, startPoint x: 1216, startPoint y: 539, endPoint x: 1256, endPoint y: 553, distance: 42.5
click at [1215, 539] on li "📣 Todos" at bounding box center [1188, 535] width 86 height 29
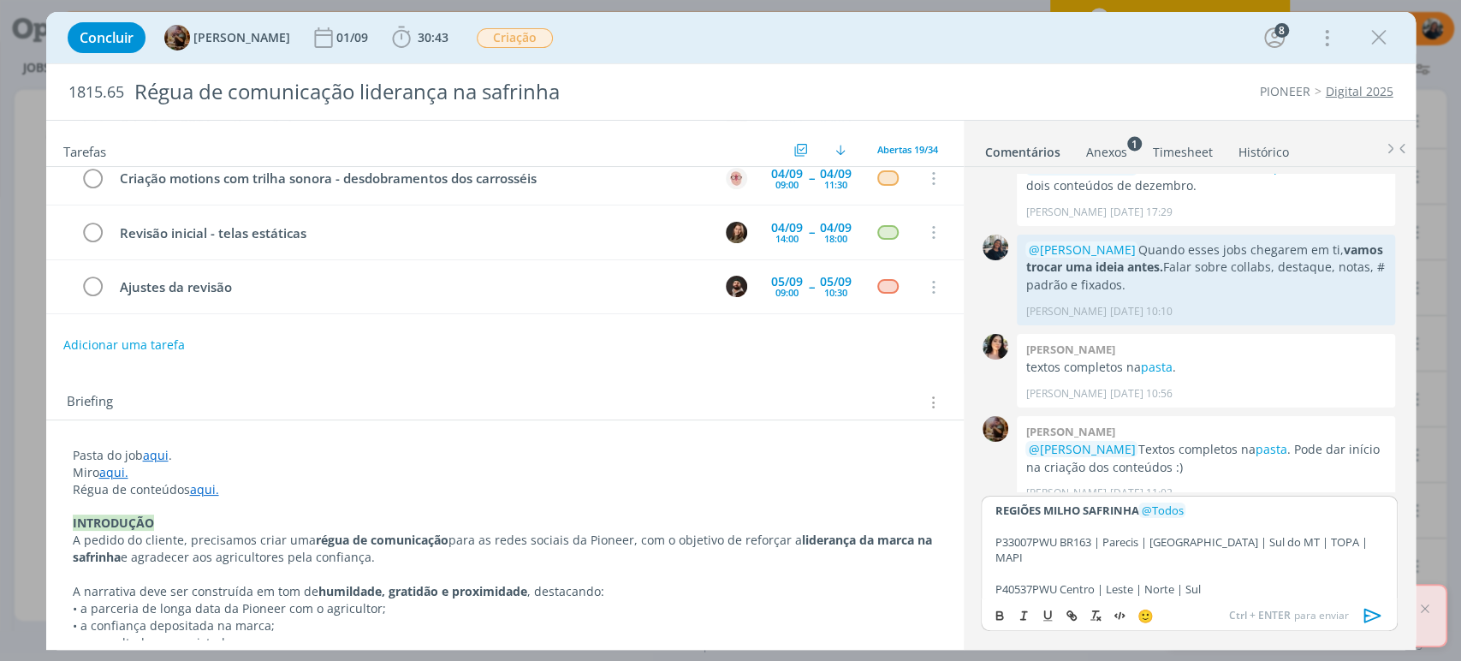
click at [1377, 611] on icon "dialog" at bounding box center [1373, 616] width 26 height 26
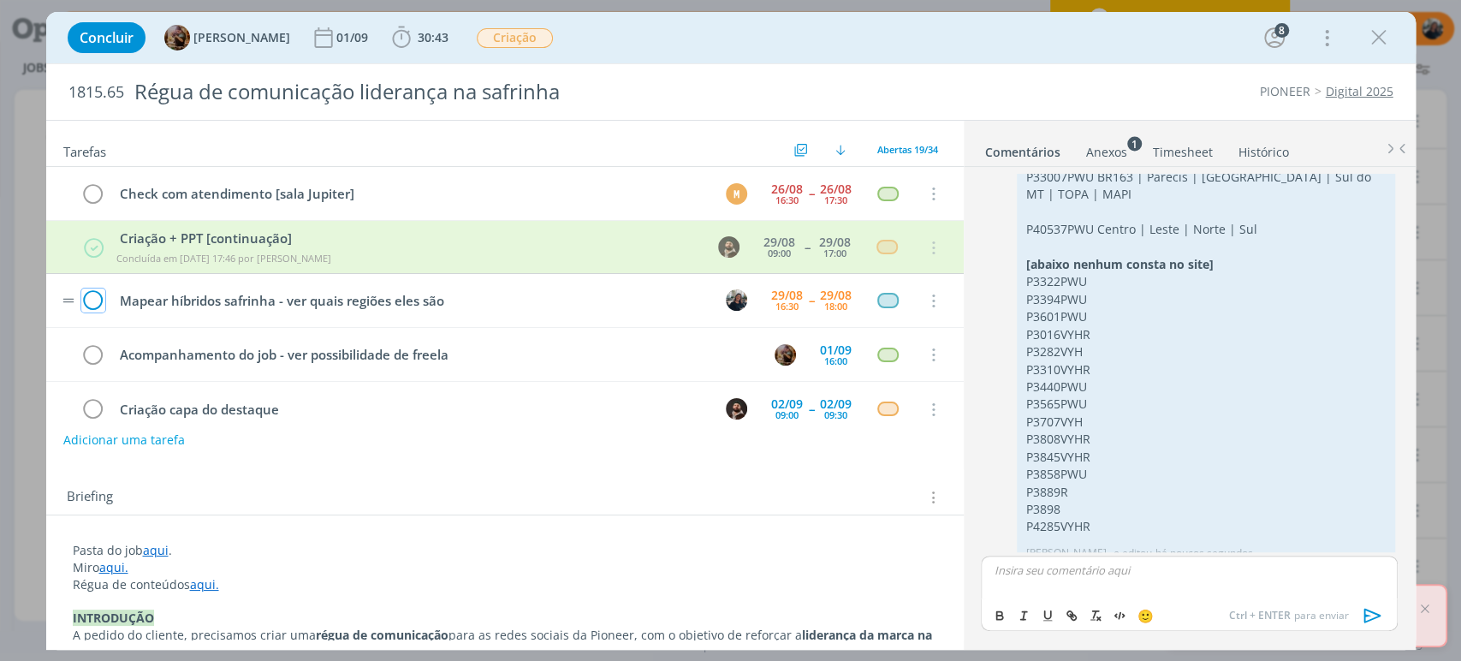
click at [93, 300] on icon "dialog" at bounding box center [93, 302] width 24 height 26
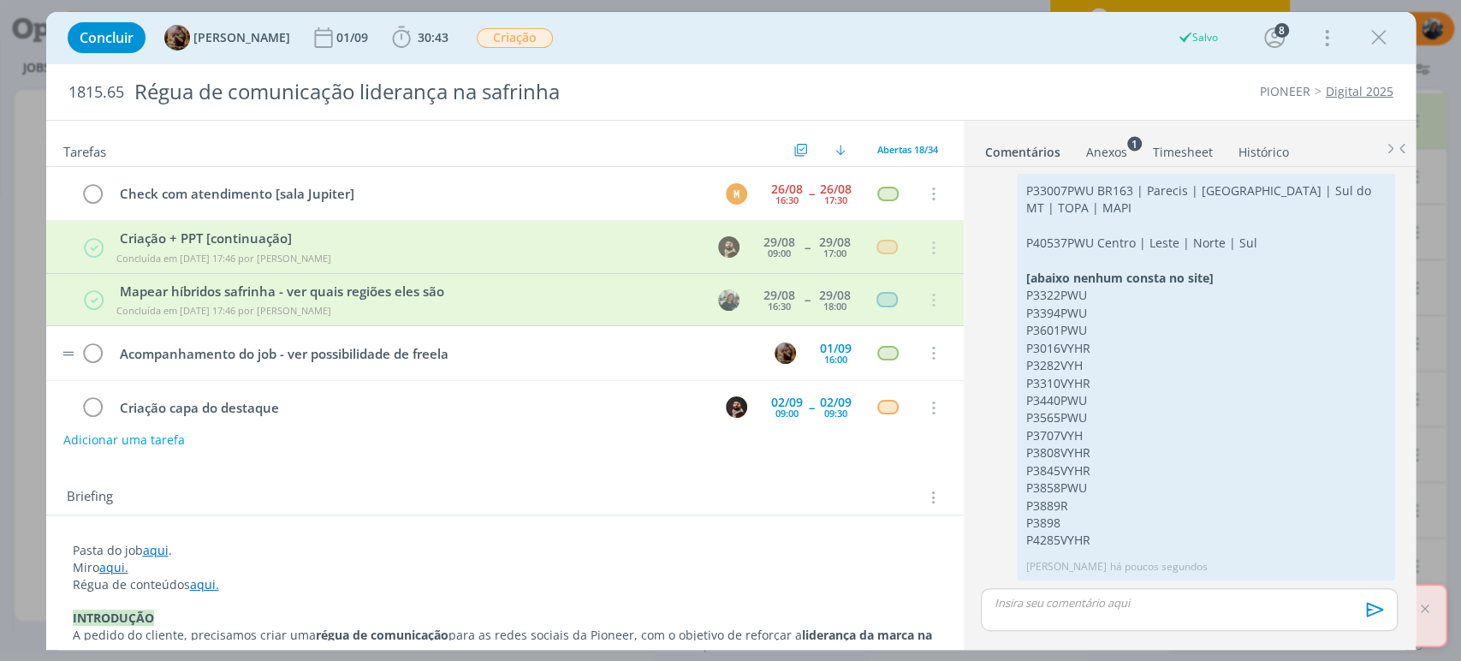
scroll to position [600, 0]
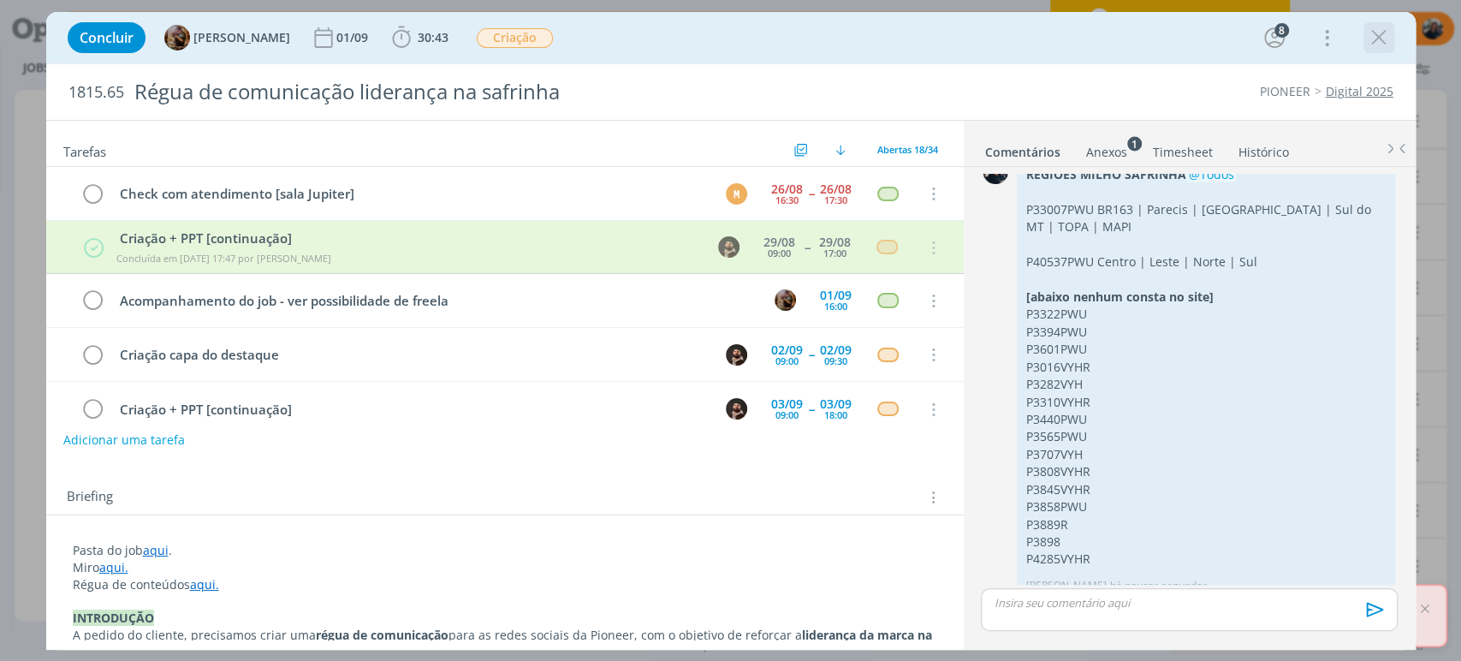
click at [1381, 34] on icon "dialog" at bounding box center [1379, 38] width 26 height 26
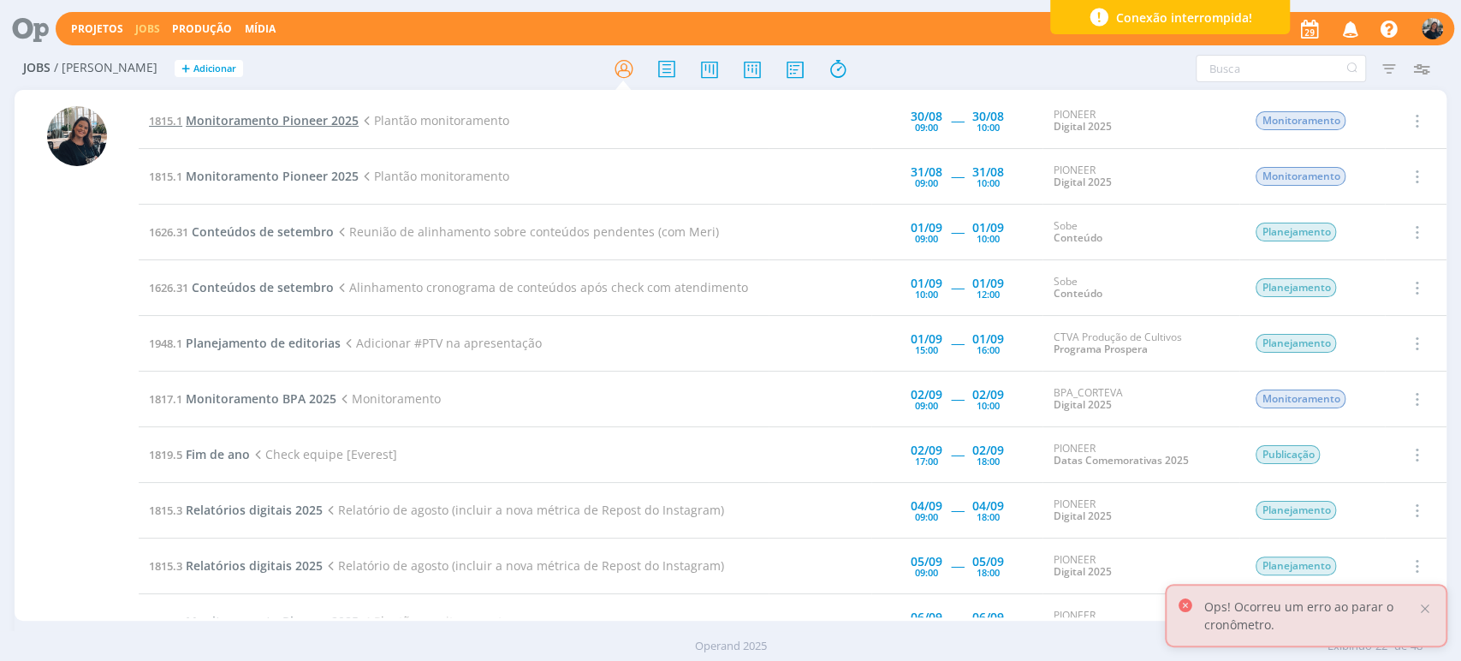
click at [227, 116] on span "Monitoramento Pioneer 2025" at bounding box center [272, 120] width 173 height 16
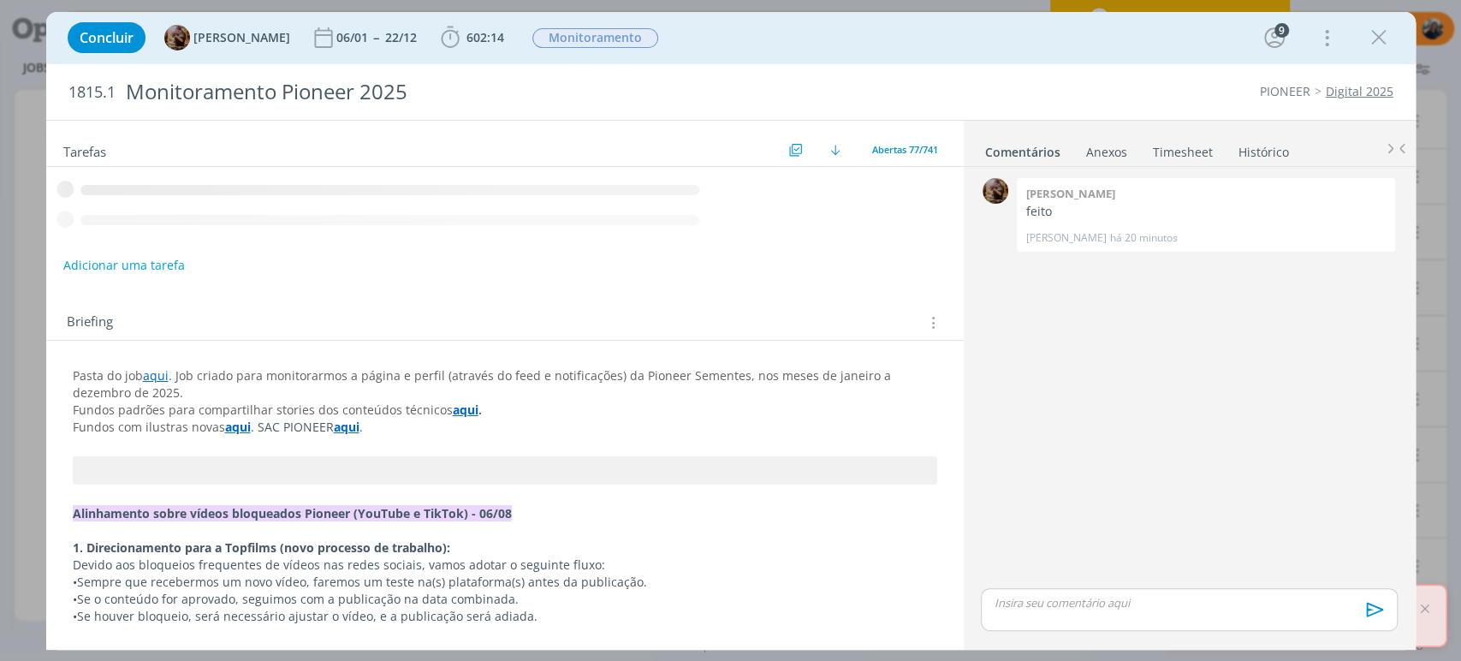
drag, startPoint x: 1379, startPoint y: 39, endPoint x: 396, endPoint y: 217, distance: 999.5
click at [1379, 39] on icon "dialog" at bounding box center [1379, 38] width 26 height 26
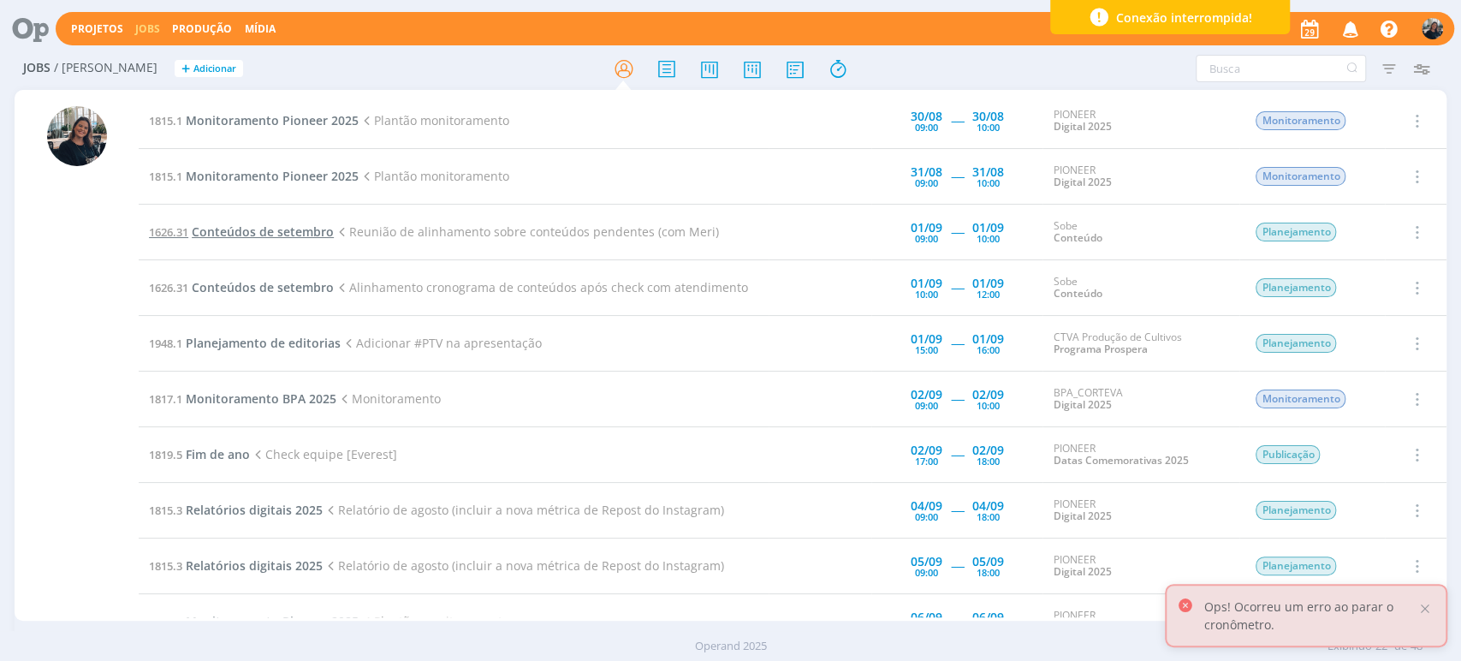
click at [217, 226] on span "Conteúdos de setembro" at bounding box center [263, 231] width 142 height 16
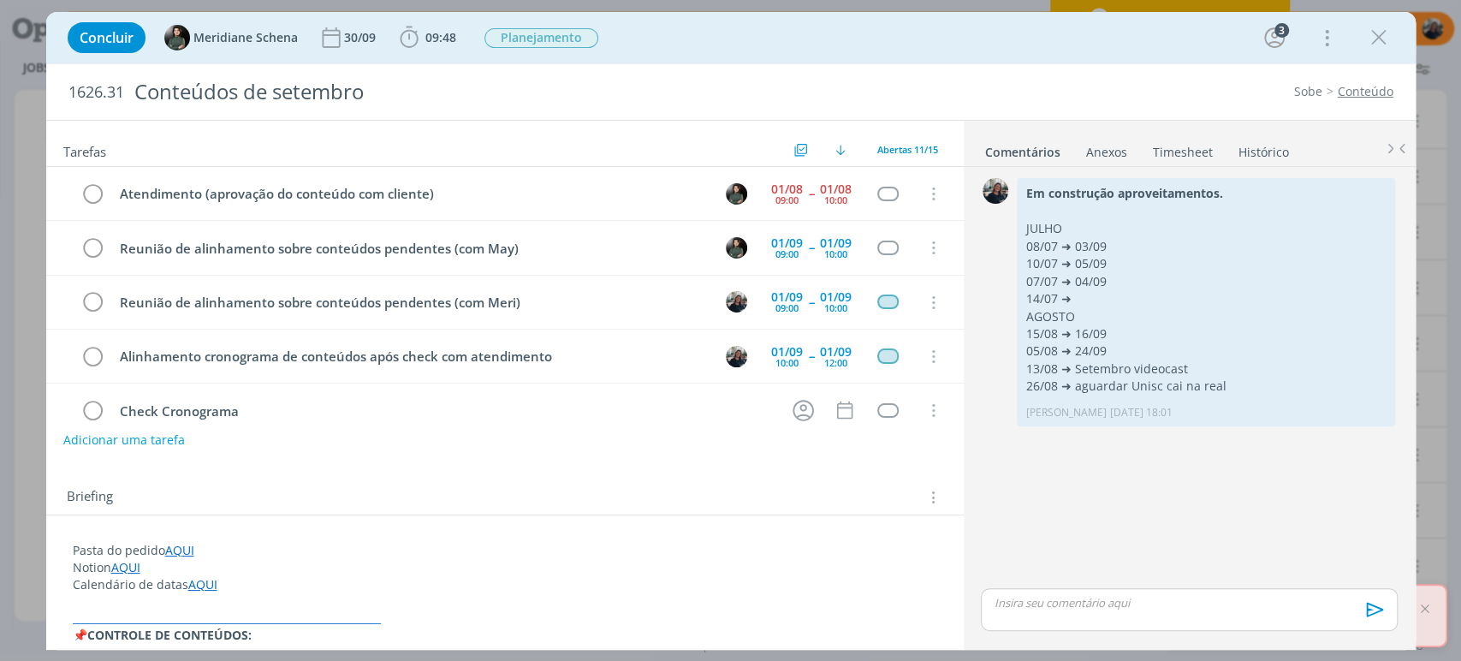
scroll to position [54, 0]
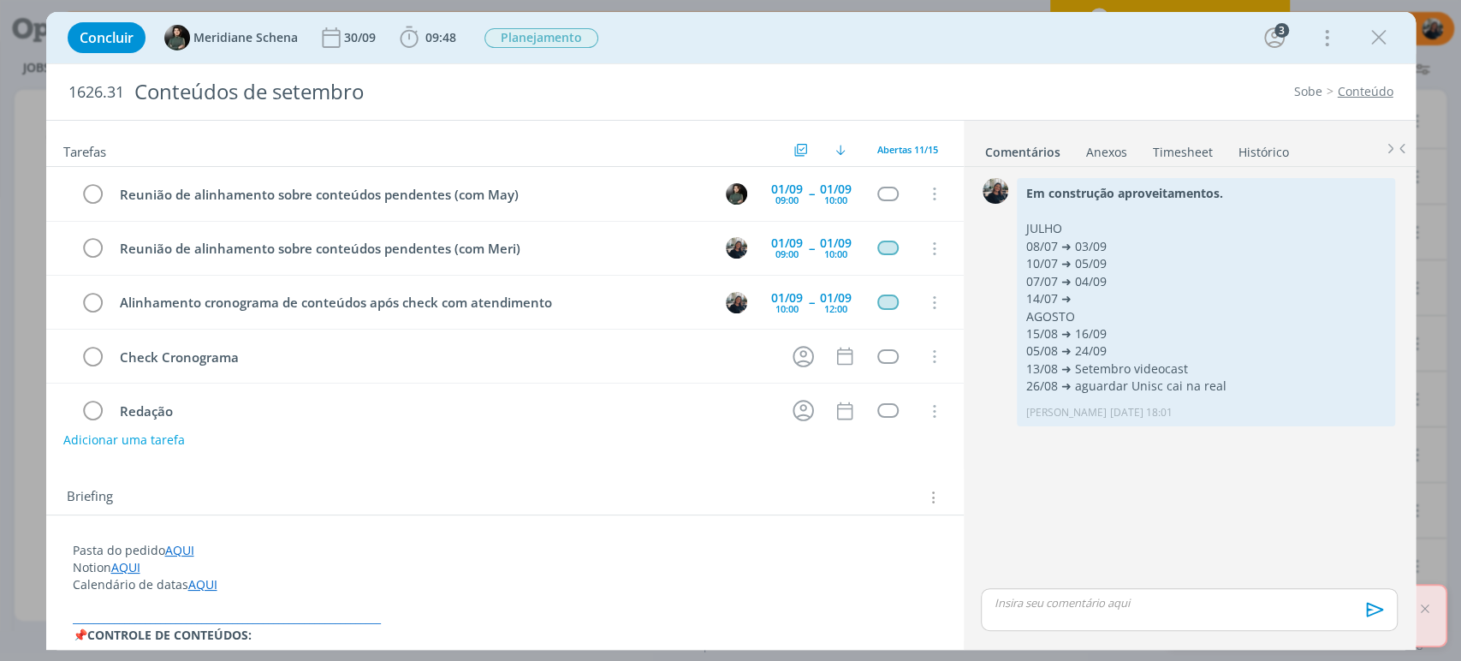
click at [406, 56] on div "Concluir Meridiane Schena [DATE] 09:48 Iniciar Apontar Data * [DATE] Horas * 00…" at bounding box center [731, 37] width 1344 height 41
click at [408, 48] on span "09:48 Iniciar Apontar Data * [DATE] Horas * 00:00 Tarefa Selecione a tarefa Des…" at bounding box center [428, 37] width 67 height 31
click at [412, 41] on icon "dialog" at bounding box center [409, 38] width 26 height 26
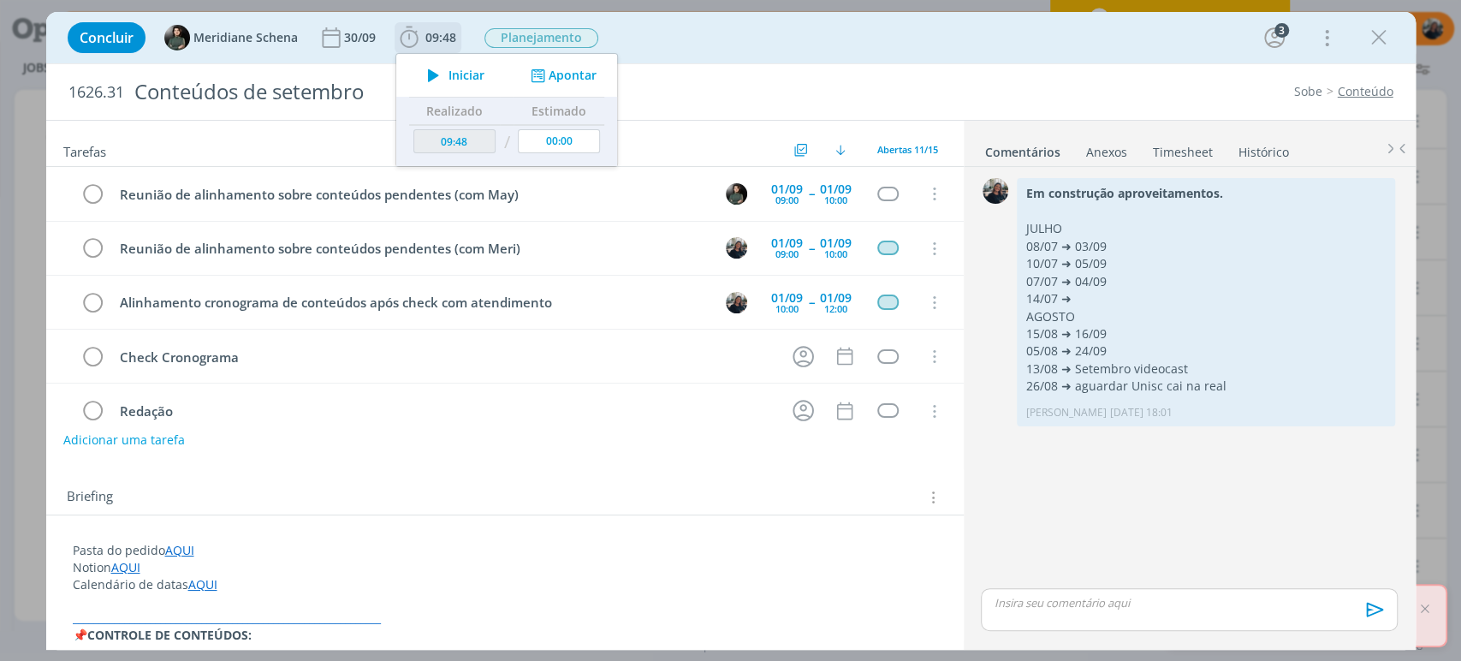
click at [434, 67] on icon "dialog" at bounding box center [434, 75] width 30 height 22
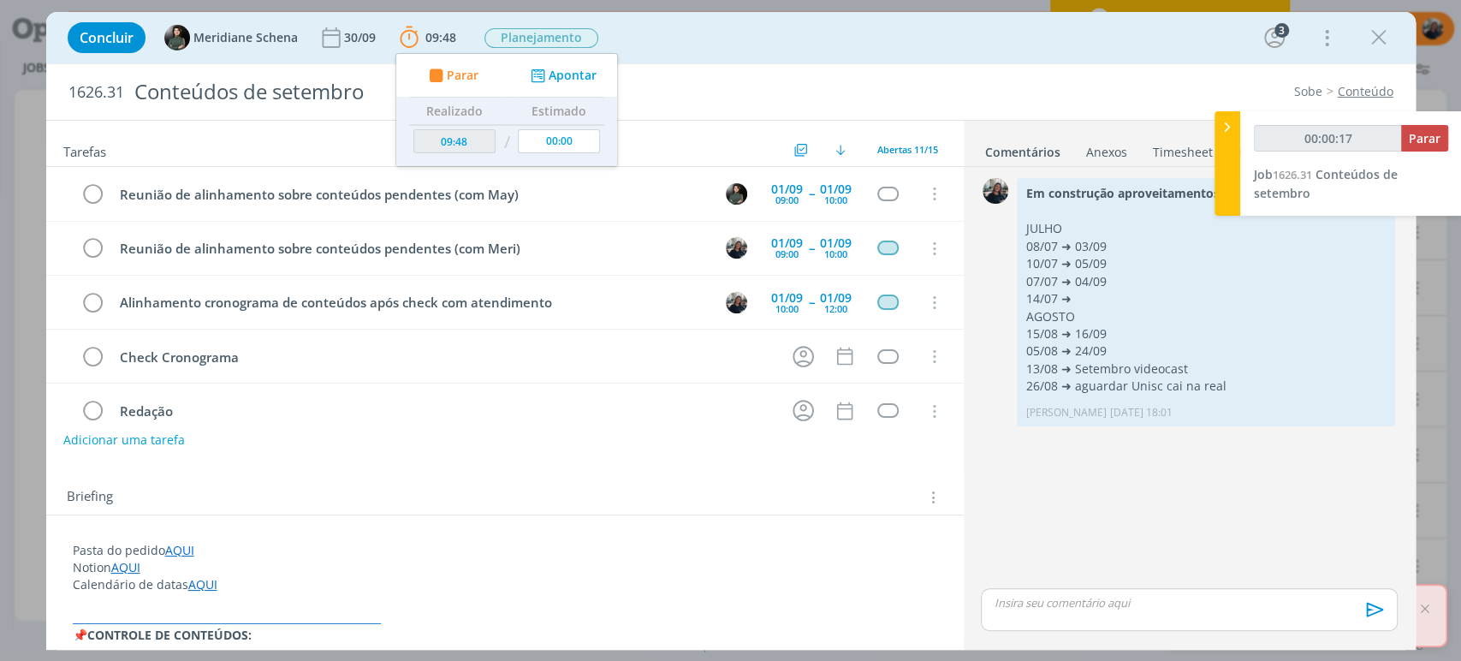
type input "00:00:18"
click at [1226, 120] on icon at bounding box center [1227, 127] width 17 height 18
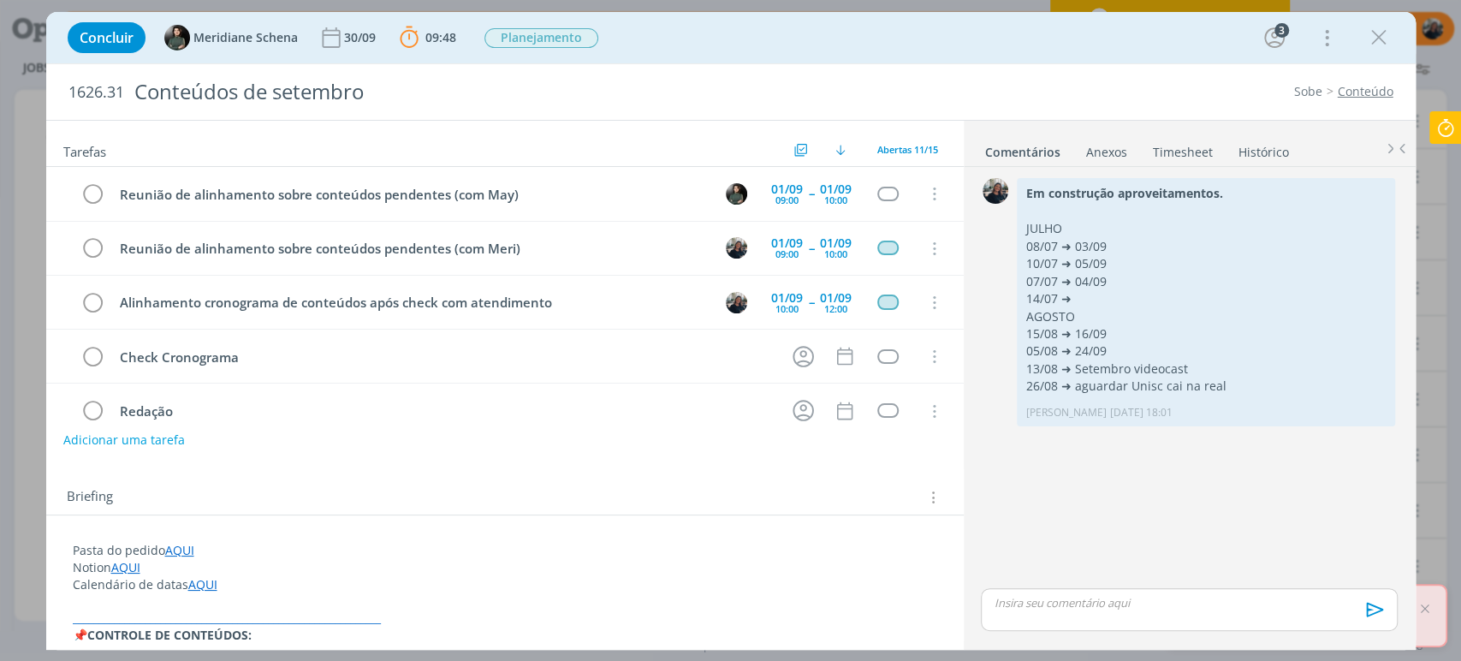
click at [171, 544] on link "AQUI" at bounding box center [179, 550] width 29 height 16
click at [201, 570] on div "[URL][DOMAIN_NAME]" at bounding box center [217, 583] width 314 height 33
click at [205, 588] on link "[URL][DOMAIN_NAME]" at bounding box center [184, 583] width 129 height 22
click at [1375, 60] on div "Concluir Meridiane Schena [DATE] 09:48 Parar Apontar Data * [DATE] Horas * 00:0…" at bounding box center [731, 37] width 1370 height 51
click at [1445, 140] on icon at bounding box center [1446, 127] width 31 height 33
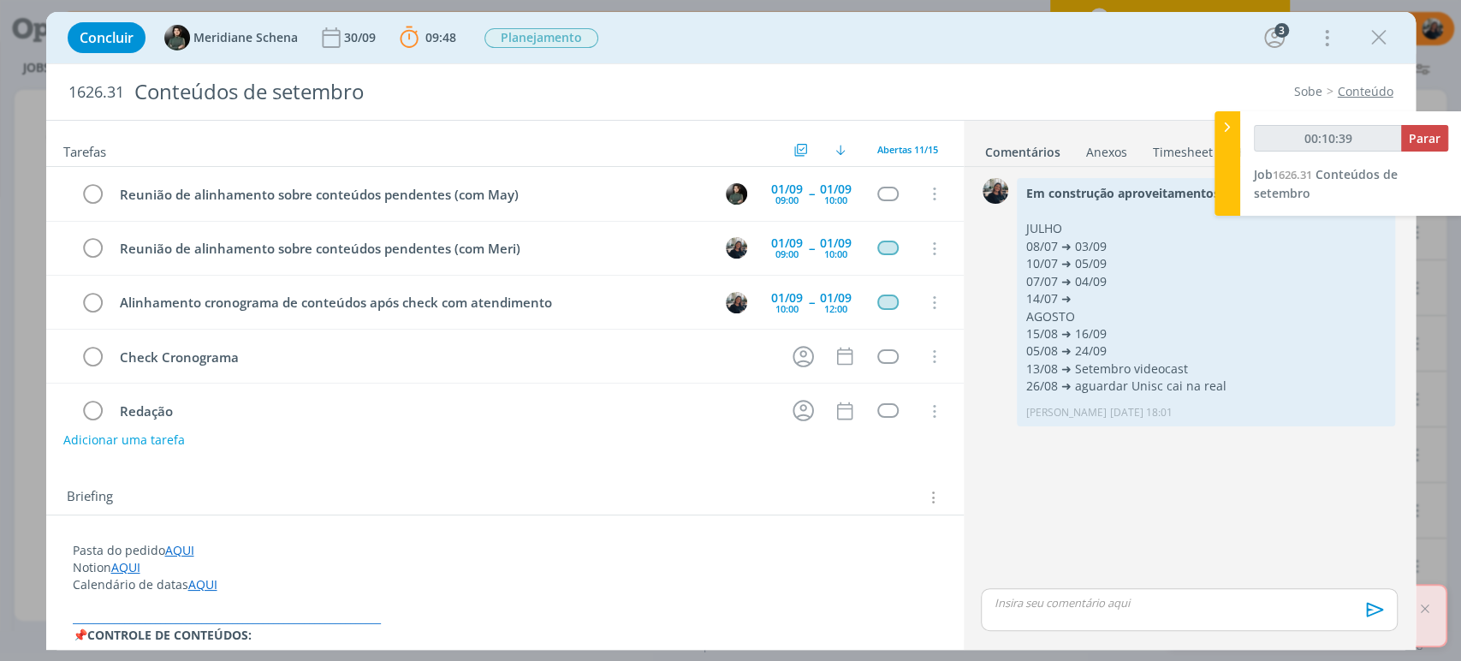
type input "00:10:40"
click at [1412, 134] on span "Parar" at bounding box center [1425, 138] width 32 height 16
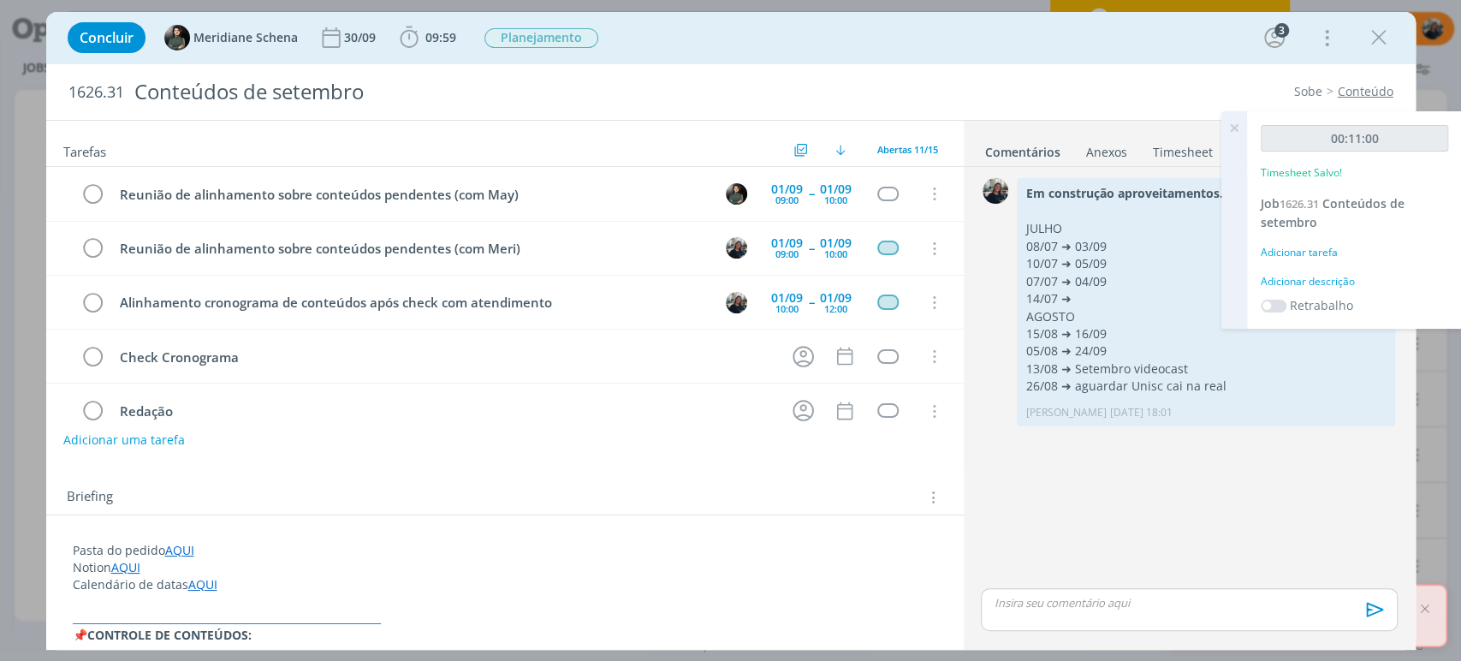
click at [1310, 276] on div "Adicionar descrição" at bounding box center [1354, 281] width 187 height 15
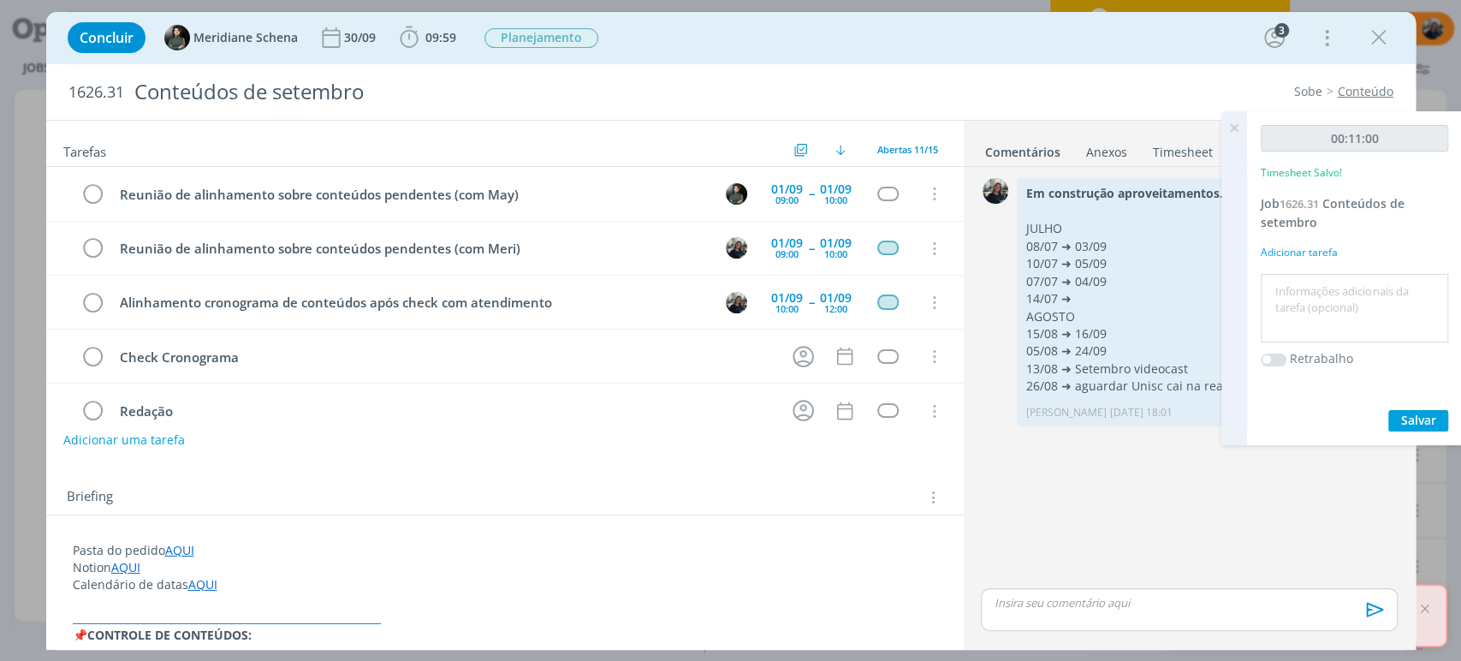
click at [1308, 281] on textarea at bounding box center [1354, 308] width 179 height 61
type textarea "alinhamentos com meri"
click at [1421, 423] on span "Salvar" at bounding box center [1418, 420] width 35 height 16
